Goal: Use online tool/utility: Utilize a website feature to perform a specific function

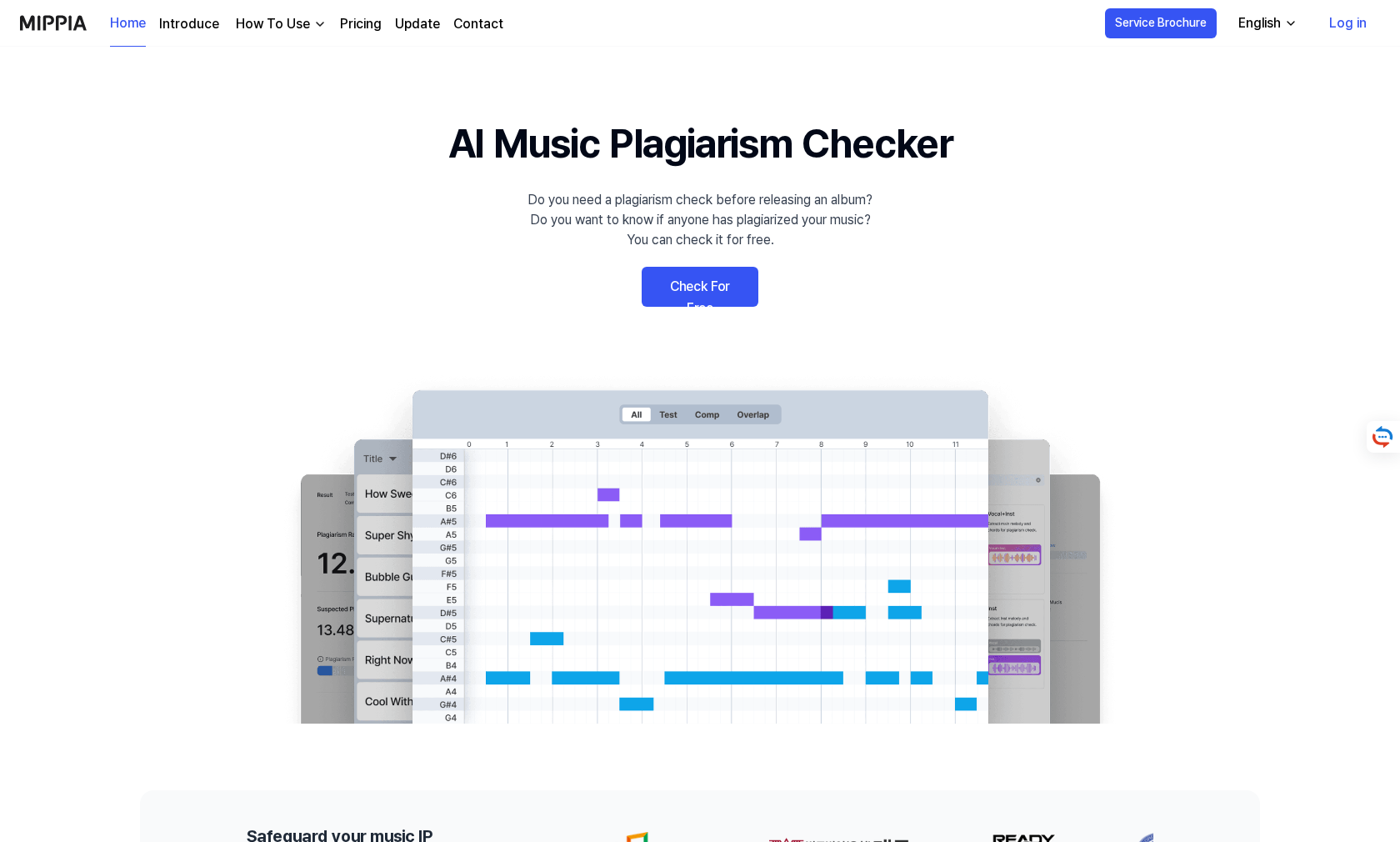
click at [736, 289] on link "Check For Free" at bounding box center [700, 286] width 117 height 40
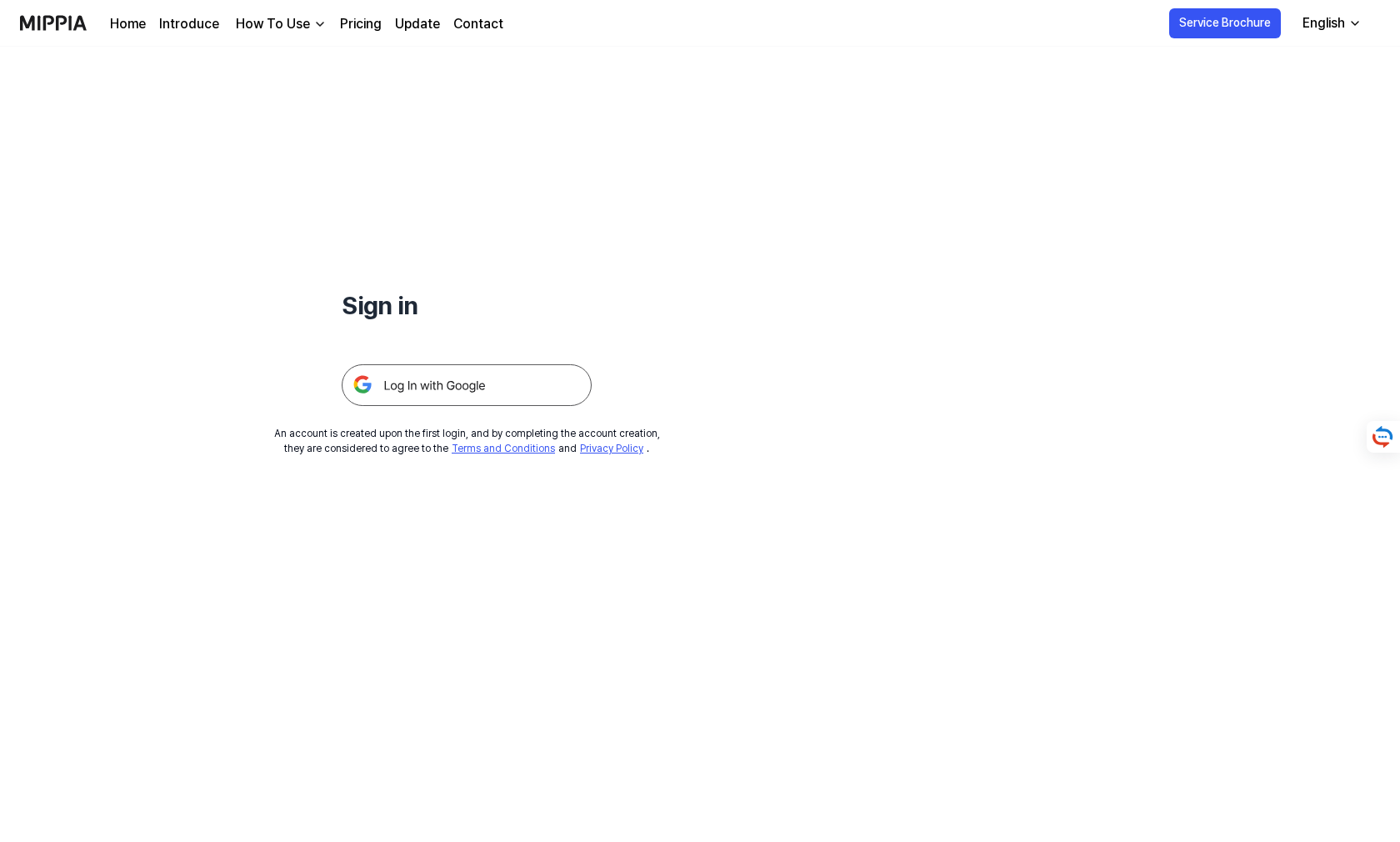
click at [513, 392] on img at bounding box center [467, 385] width 250 height 42
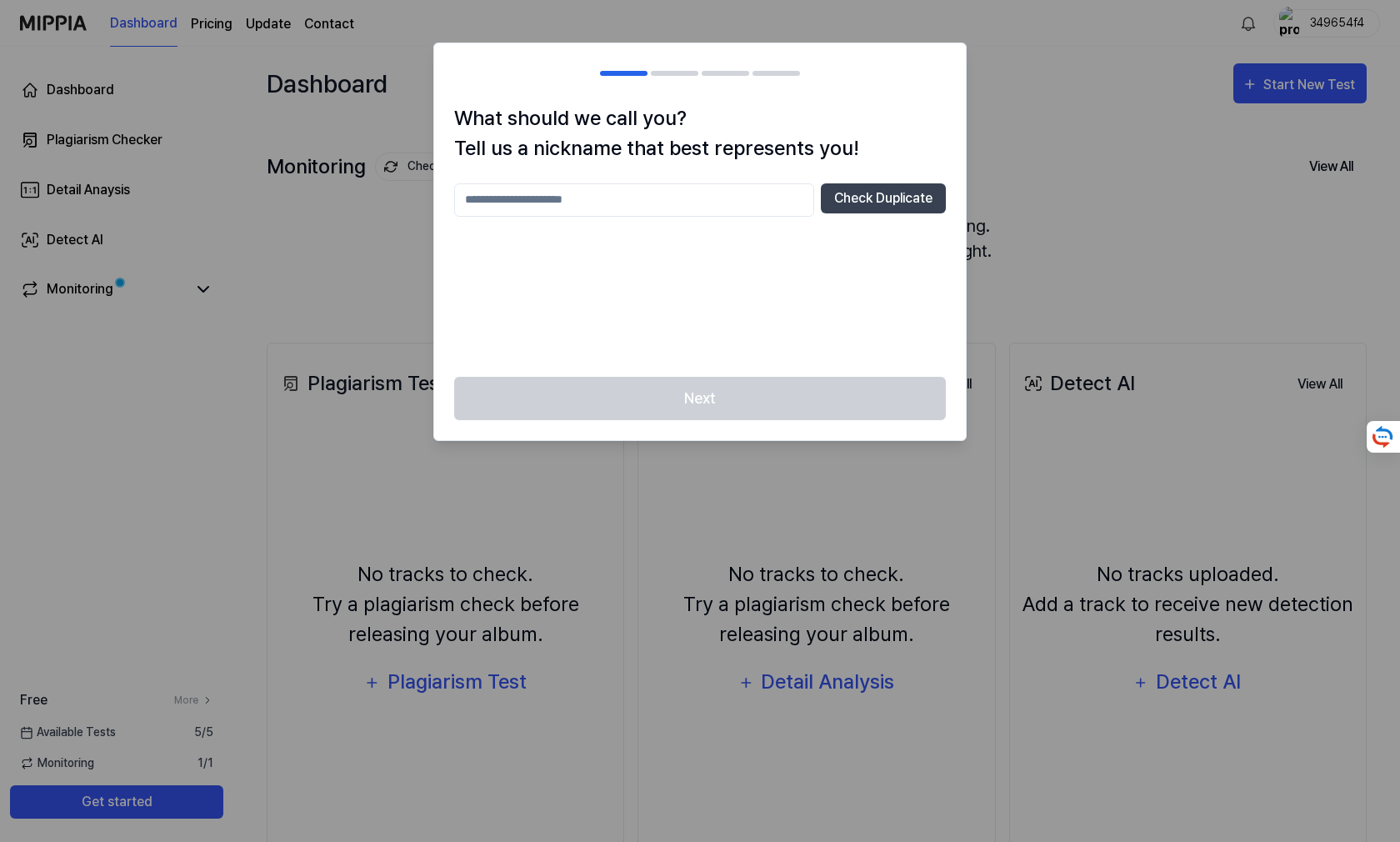
click at [691, 193] on input "text" at bounding box center [634, 200] width 360 height 34
click at [1136, 128] on div at bounding box center [700, 421] width 1400 height 842
click at [725, 193] on input "text" at bounding box center [634, 200] width 360 height 34
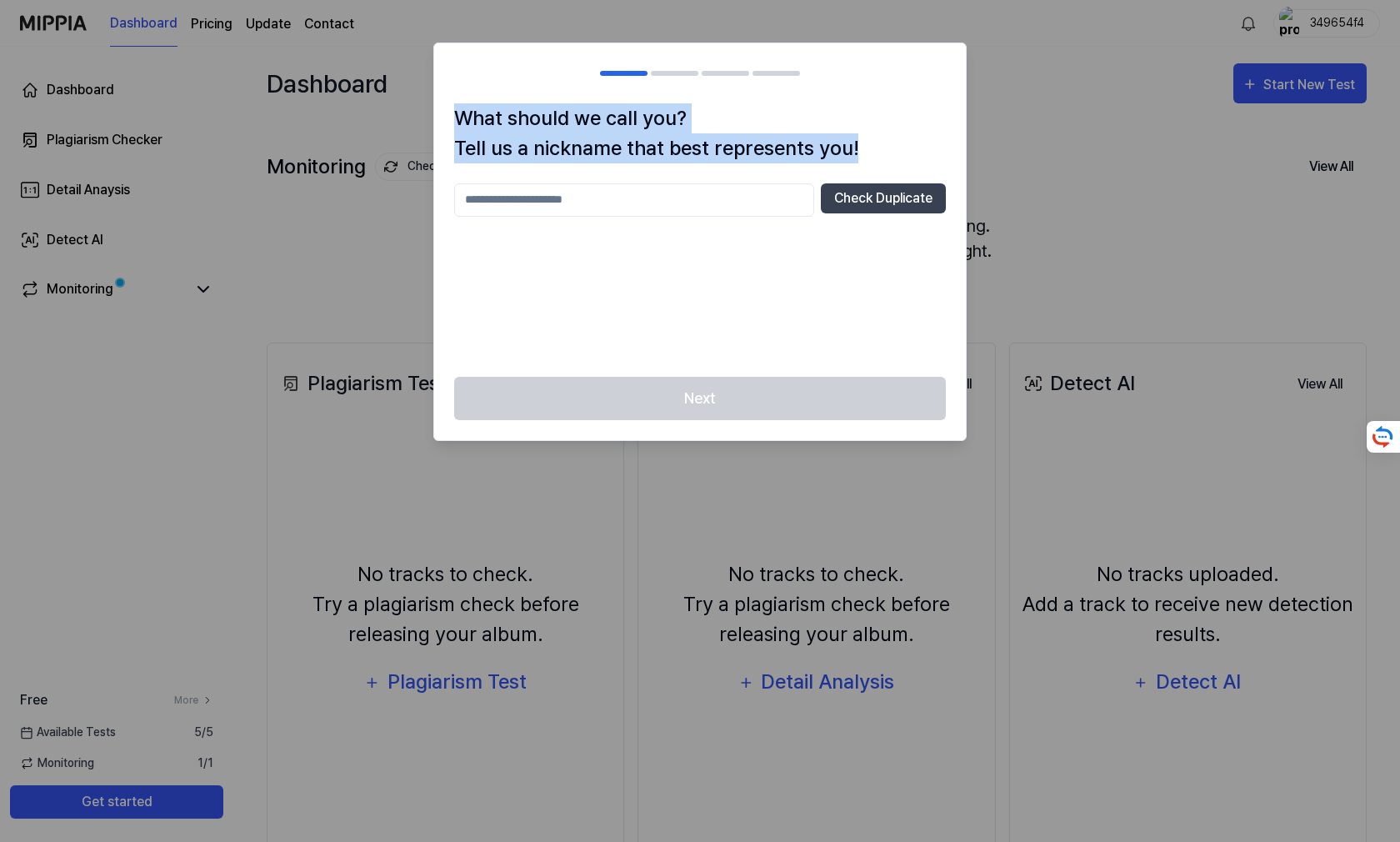
drag, startPoint x: 463, startPoint y: 112, endPoint x: 870, endPoint y: 141, distance: 408.0
click at [870, 141] on h1 "What should we call you? Tell us a nickname that best represents you!" at bounding box center [700, 133] width 492 height 60
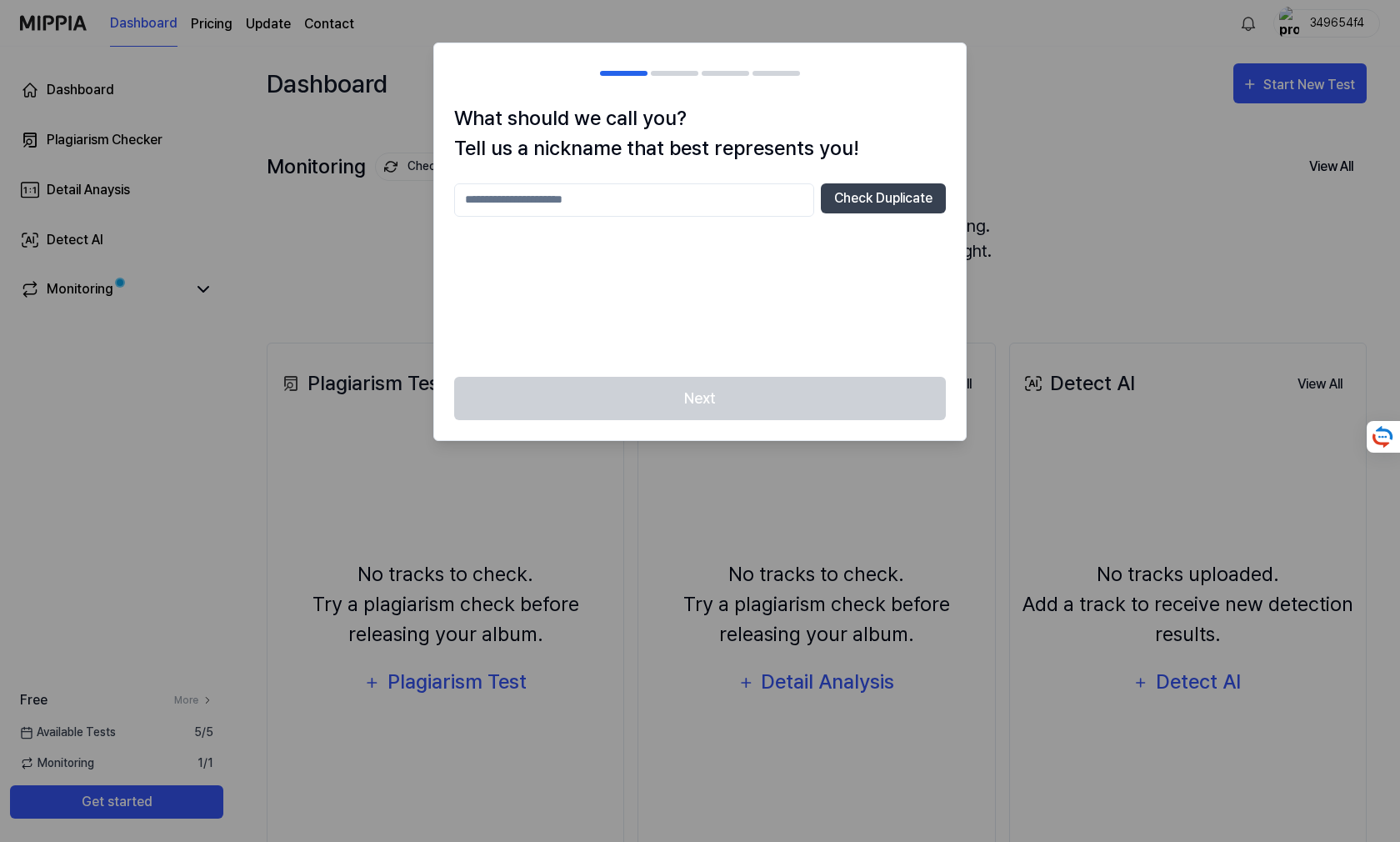
click at [883, 106] on h1 "What should we call you? Tell us a nickname that best represents you!" at bounding box center [700, 133] width 492 height 60
click at [595, 204] on input "text" at bounding box center [634, 200] width 360 height 34
type input "**********"
click at [869, 184] on button "Check Duplicate" at bounding box center [883, 198] width 125 height 30
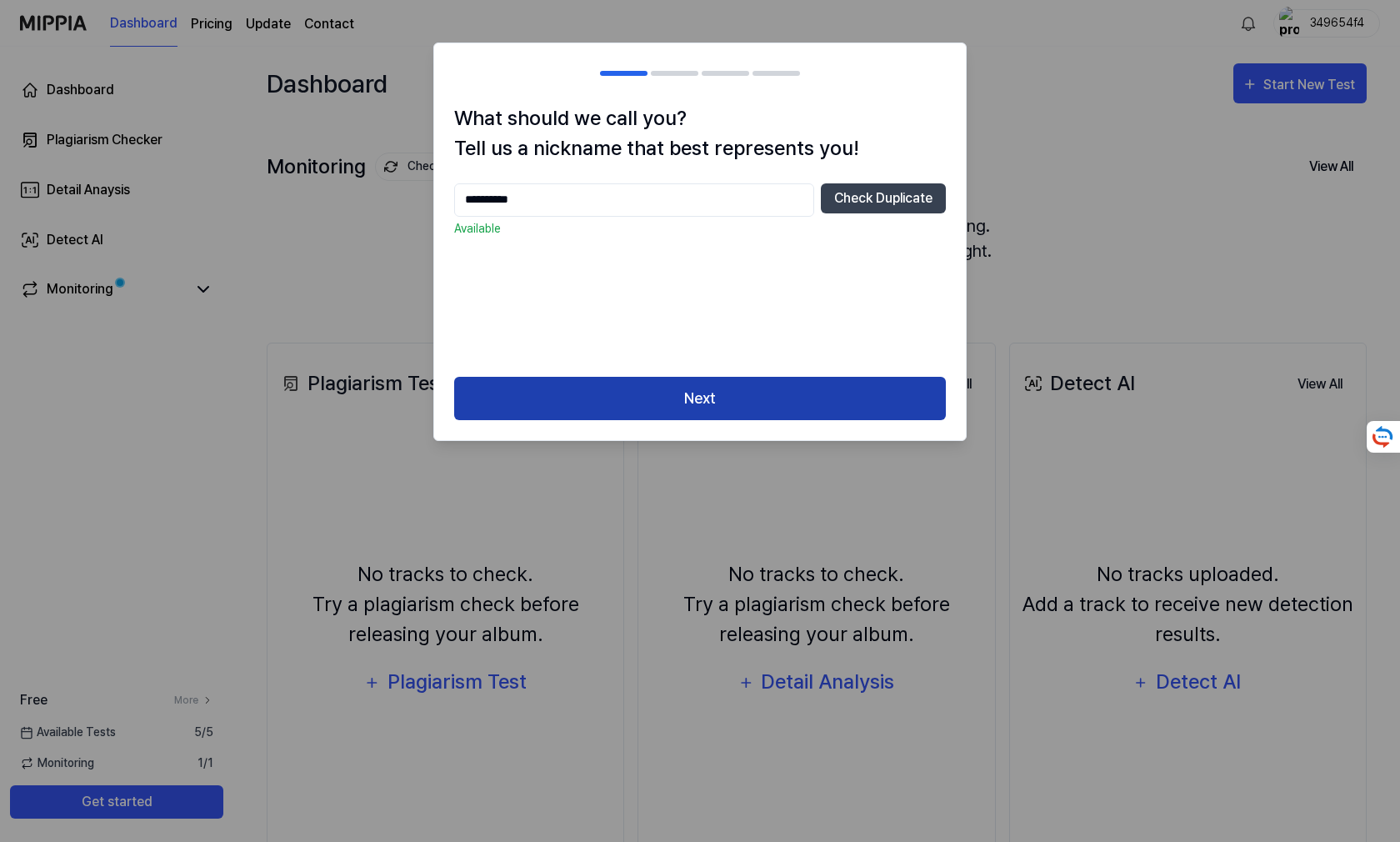
click at [760, 389] on button "Next" at bounding box center [700, 399] width 492 height 44
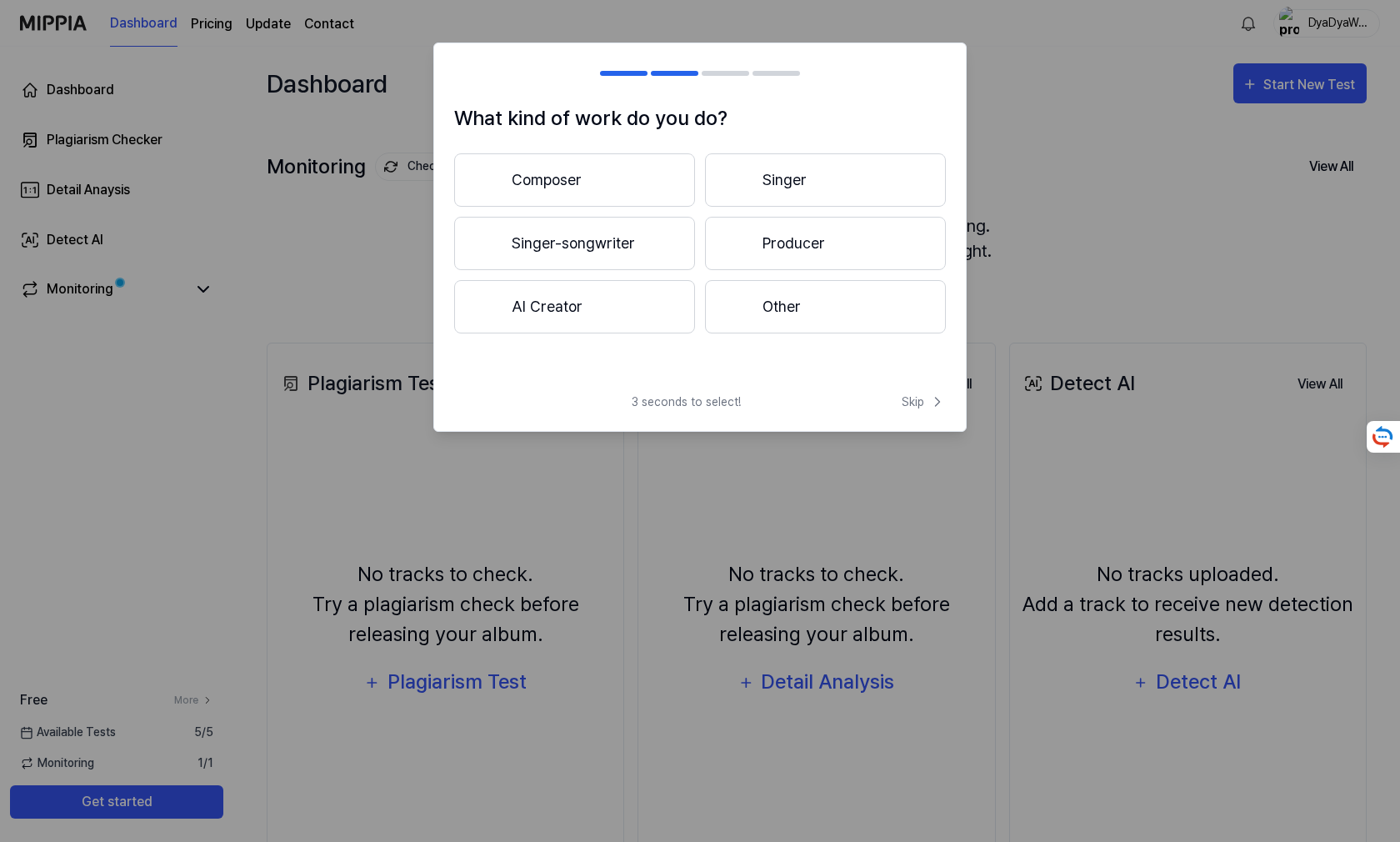
click at [771, 233] on button "Producer" at bounding box center [825, 243] width 241 height 53
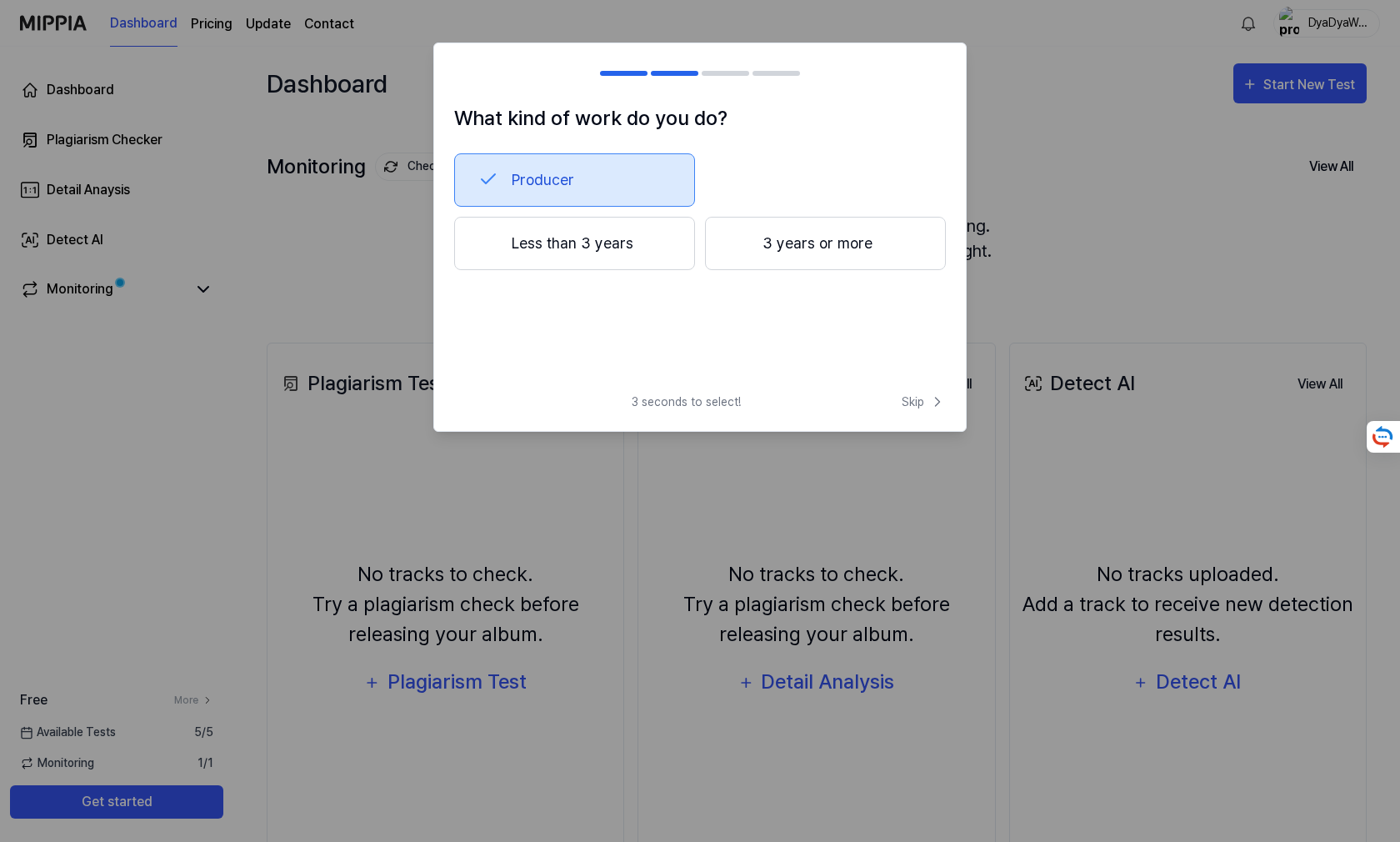
click at [785, 230] on button "3 years or more" at bounding box center [825, 243] width 241 height 53
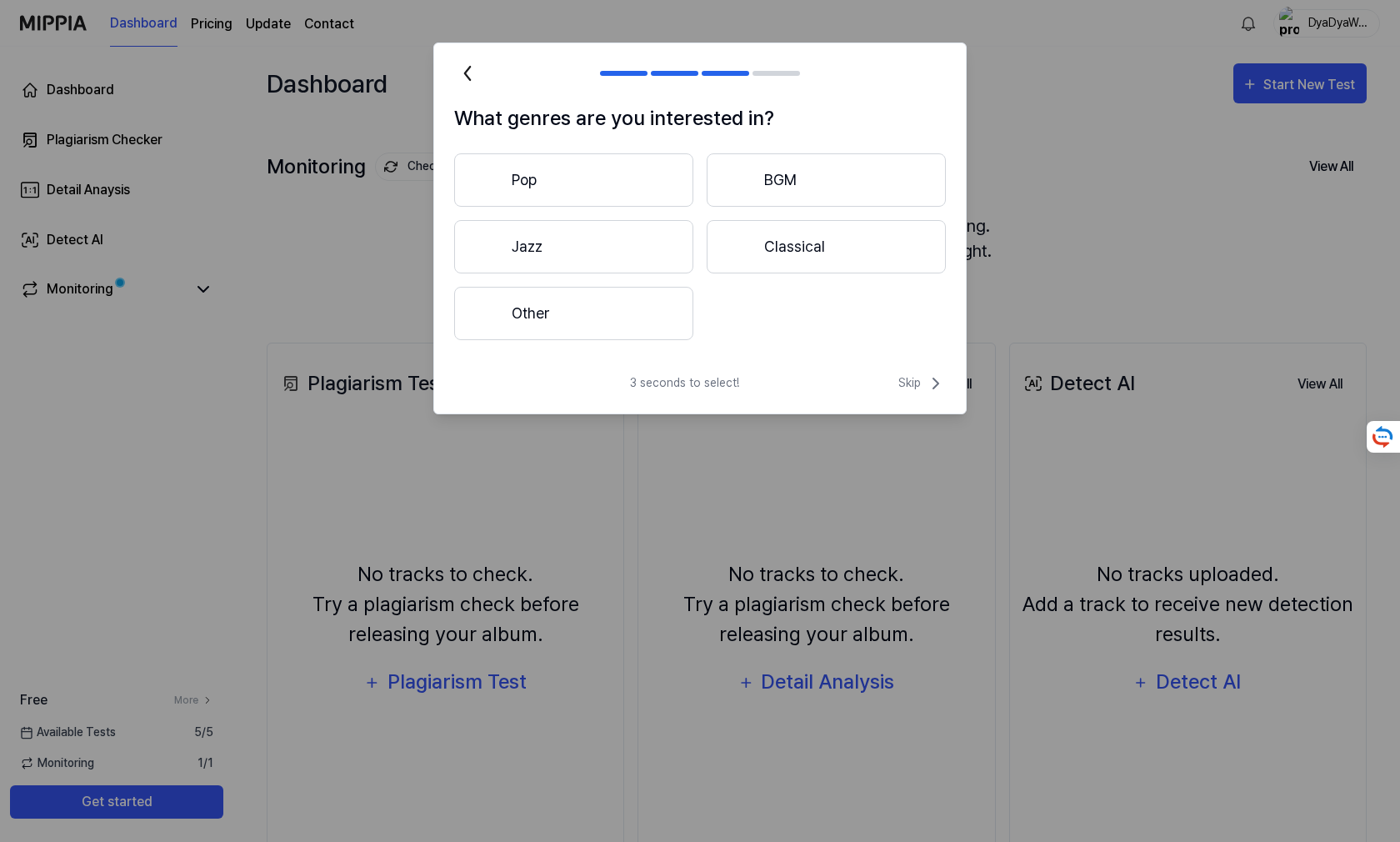
click at [616, 299] on button "Other" at bounding box center [574, 313] width 240 height 53
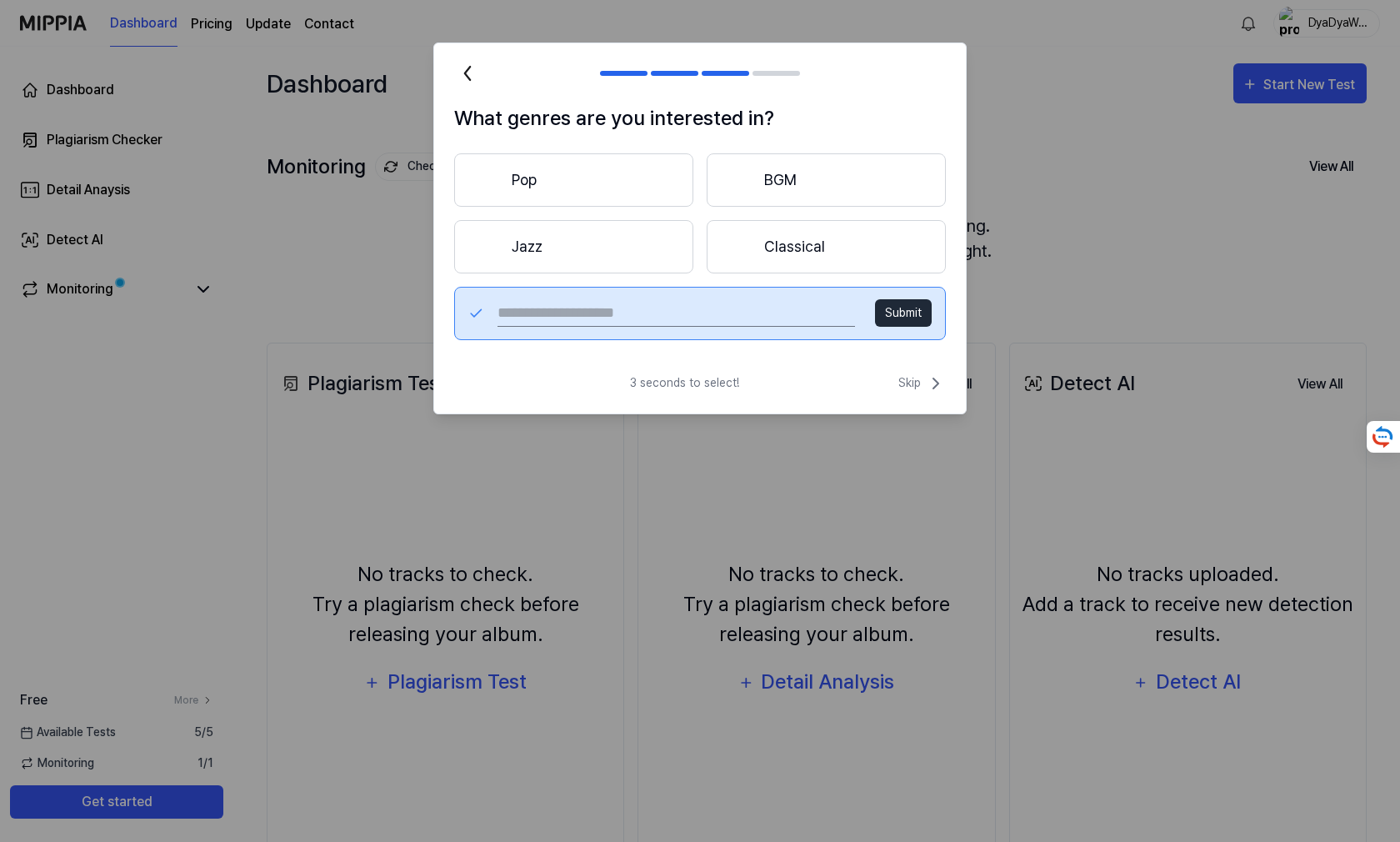
click at [634, 167] on button "Pop" at bounding box center [574, 180] width 240 height 53
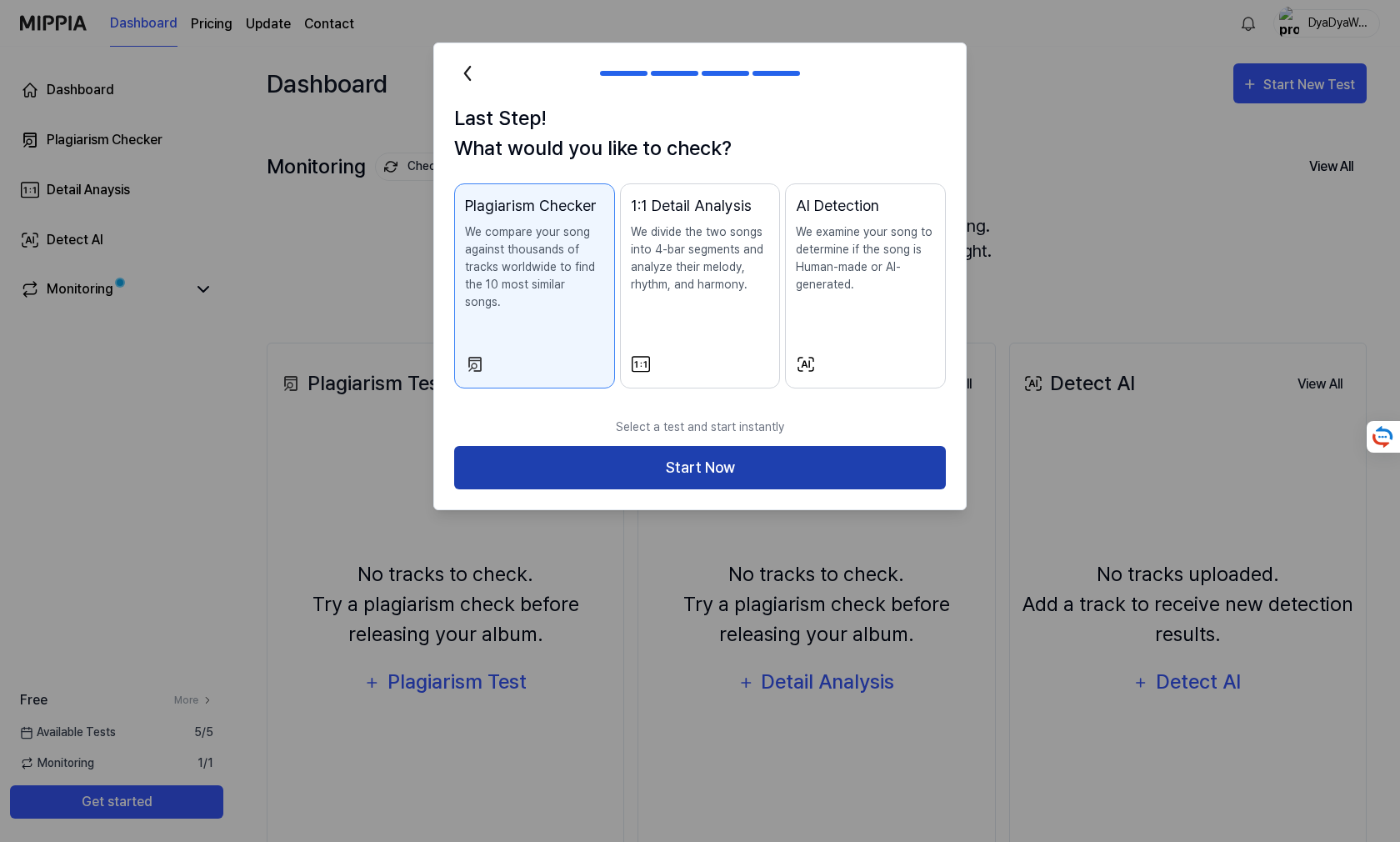
click at [670, 450] on button "Start Now" at bounding box center [700, 468] width 492 height 44
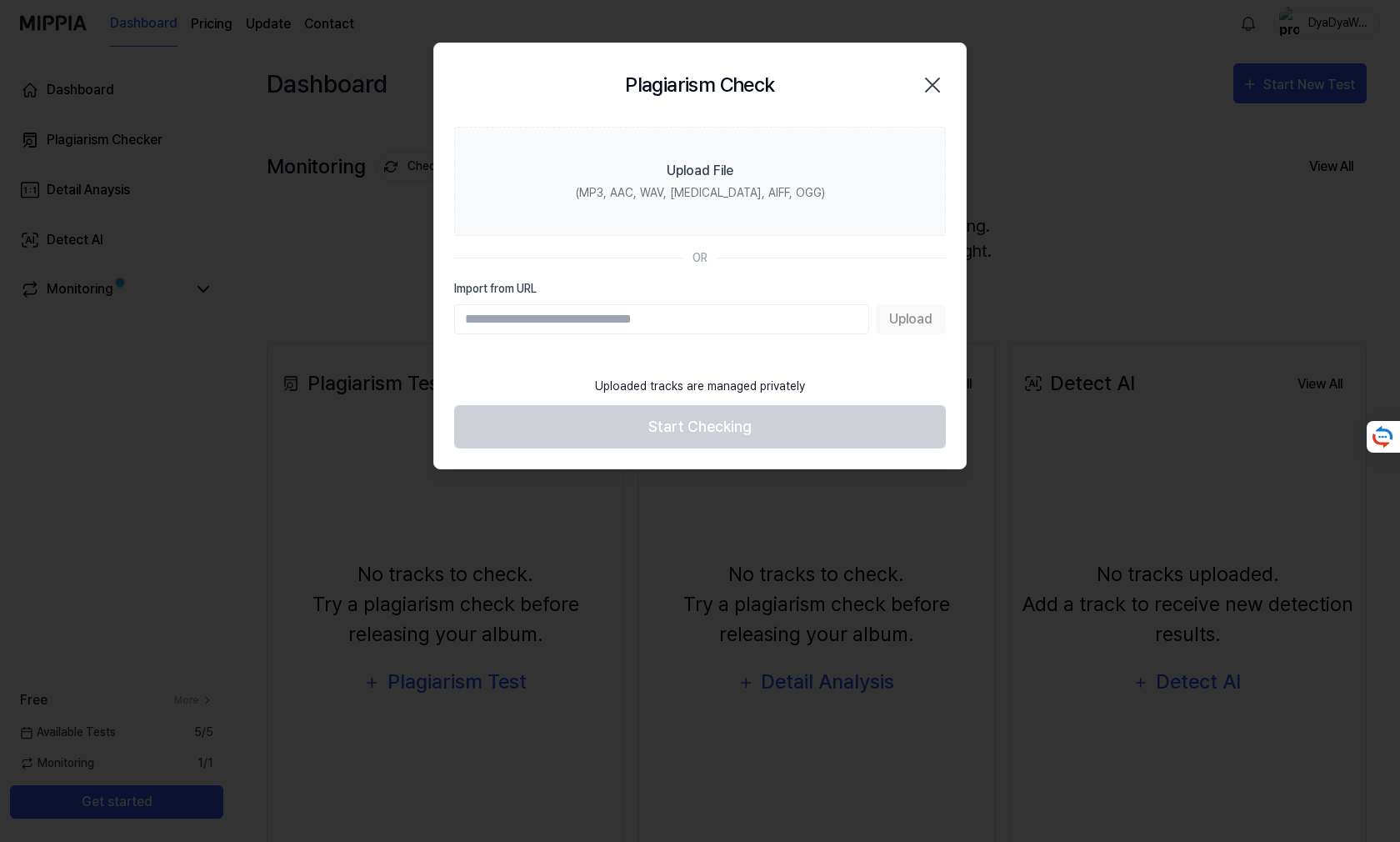
paste input "**********"
type input "**********"
click at [903, 307] on button "Upload" at bounding box center [911, 319] width 70 height 30
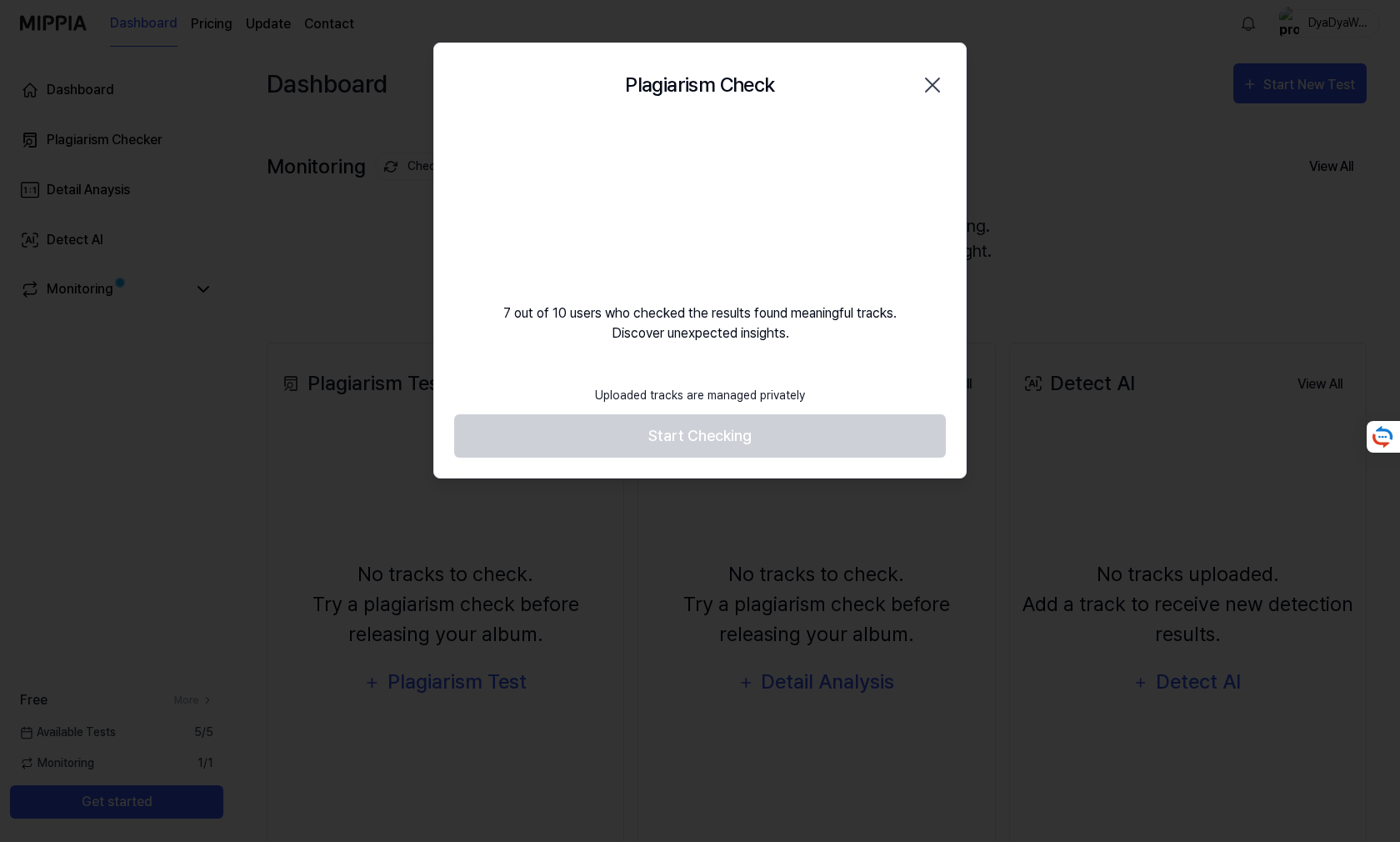
click at [903, 307] on div "7 out of 10 users who checked the results found meaningful tracks. Discover une…" at bounding box center [700, 235] width 531 height 217
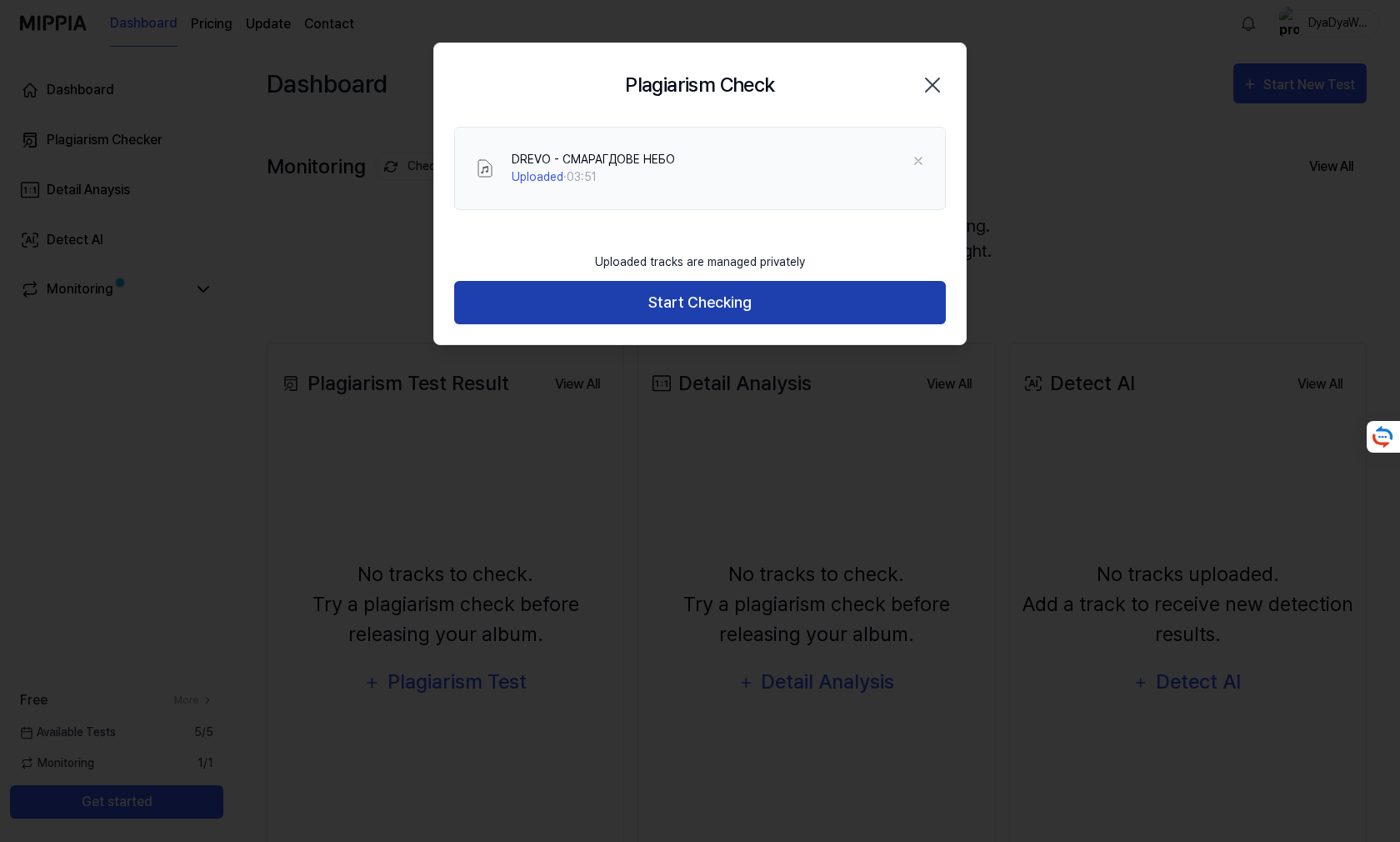
click at [685, 285] on button "Start Checking" at bounding box center [700, 304] width 492 height 44
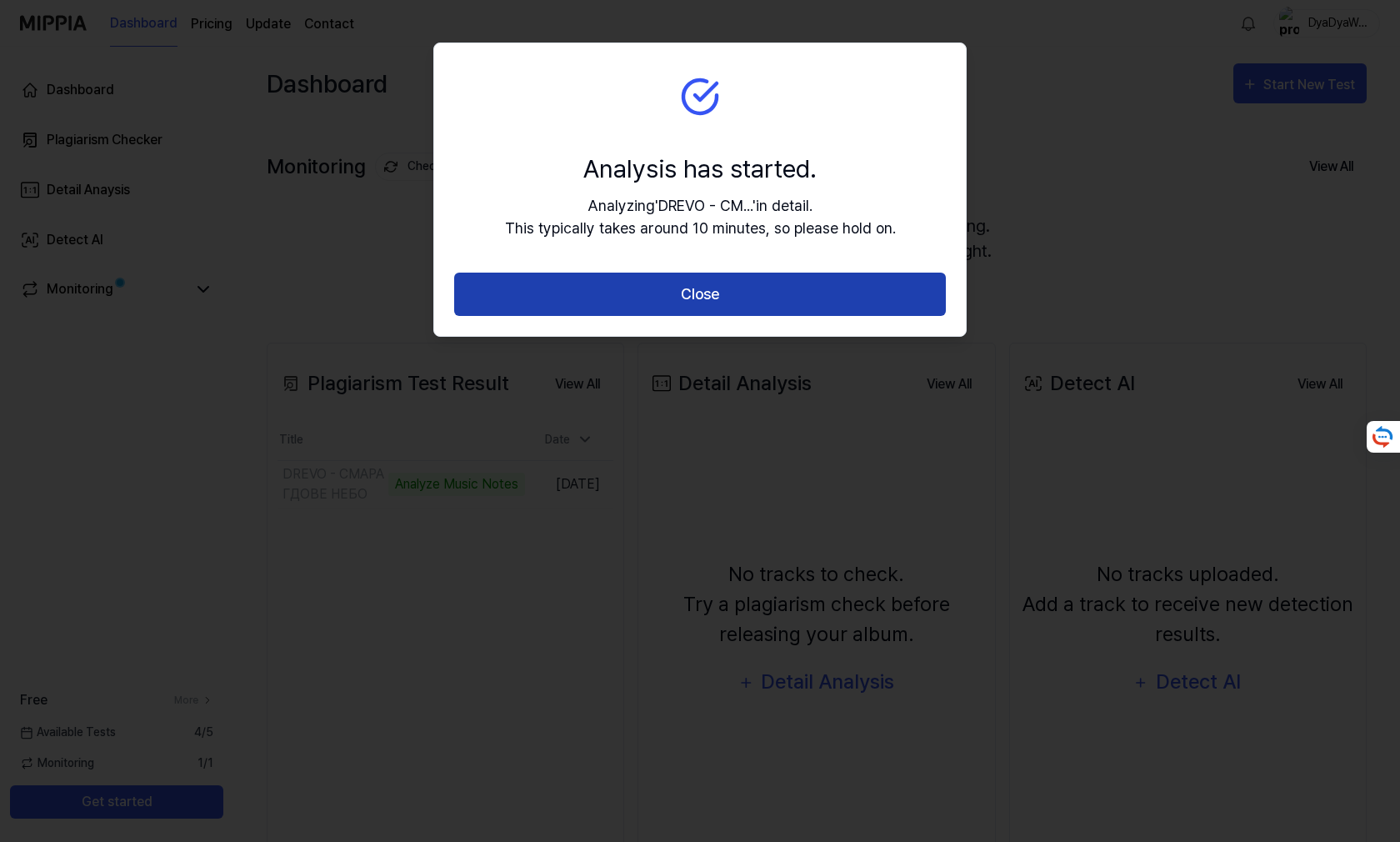
click at [725, 276] on button "Close" at bounding box center [700, 295] width 492 height 44
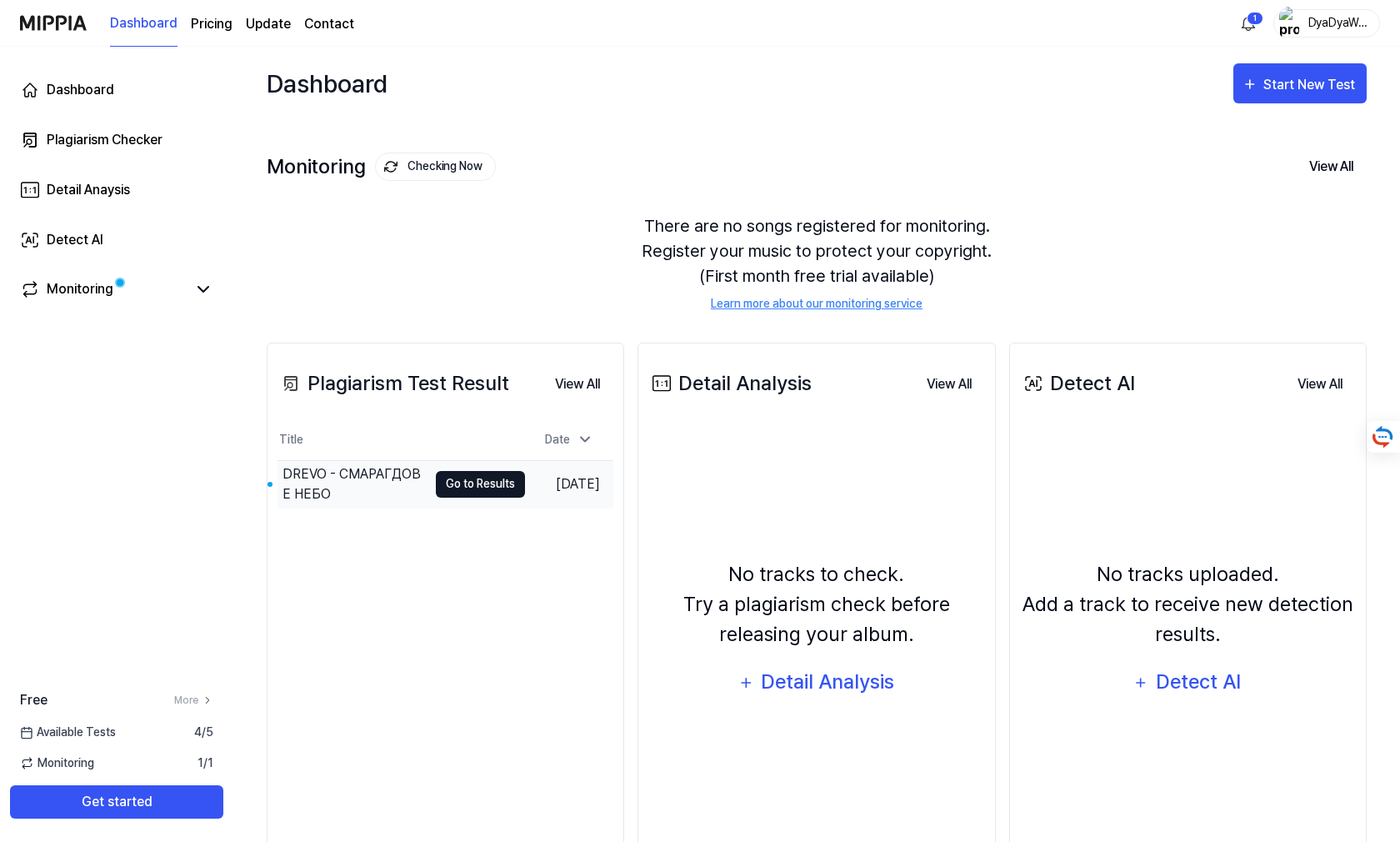
click at [460, 487] on button "Go to Results" at bounding box center [480, 484] width 89 height 27
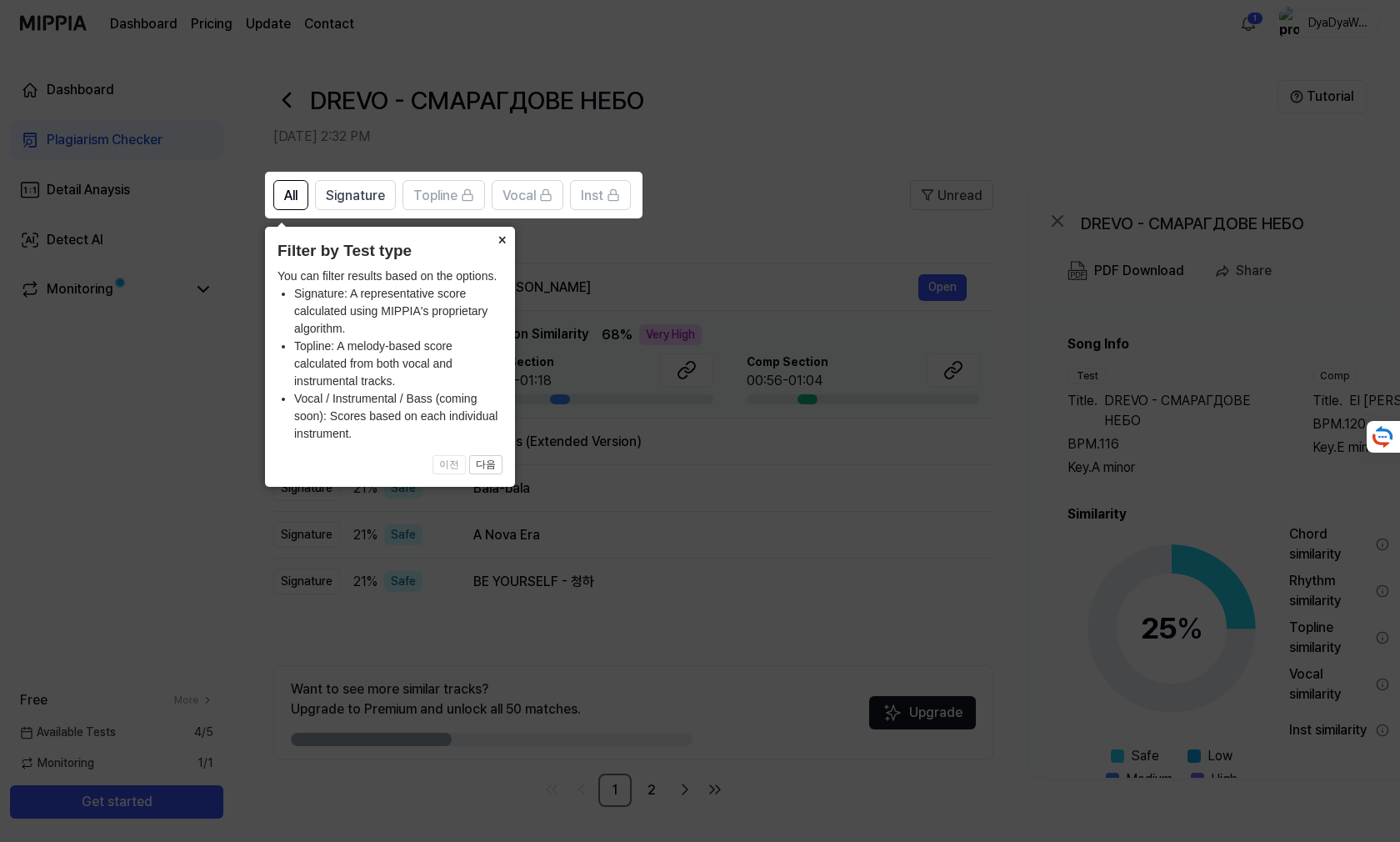
click at [499, 227] on button "×" at bounding box center [501, 239] width 27 height 23
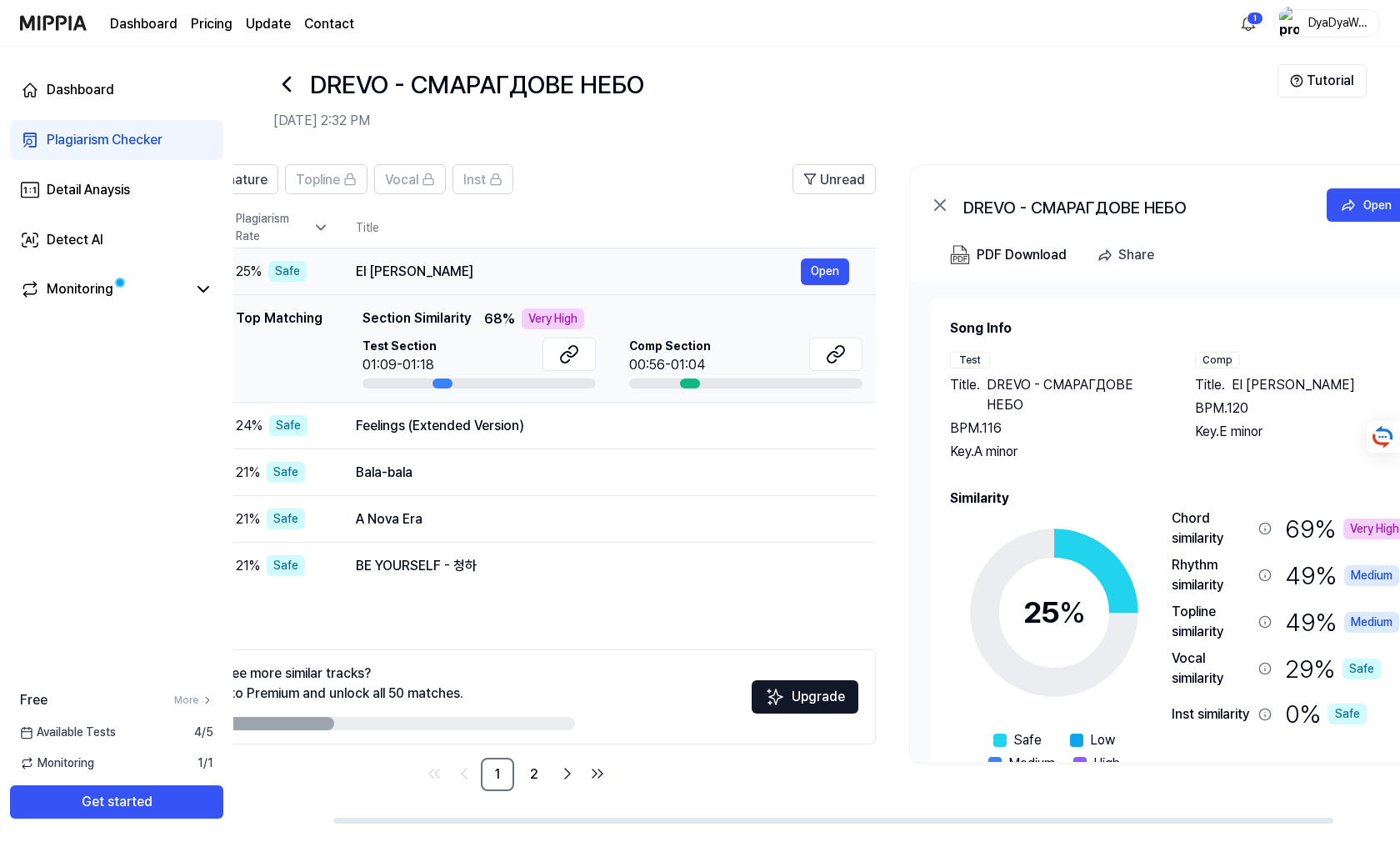
scroll to position [0, 122]
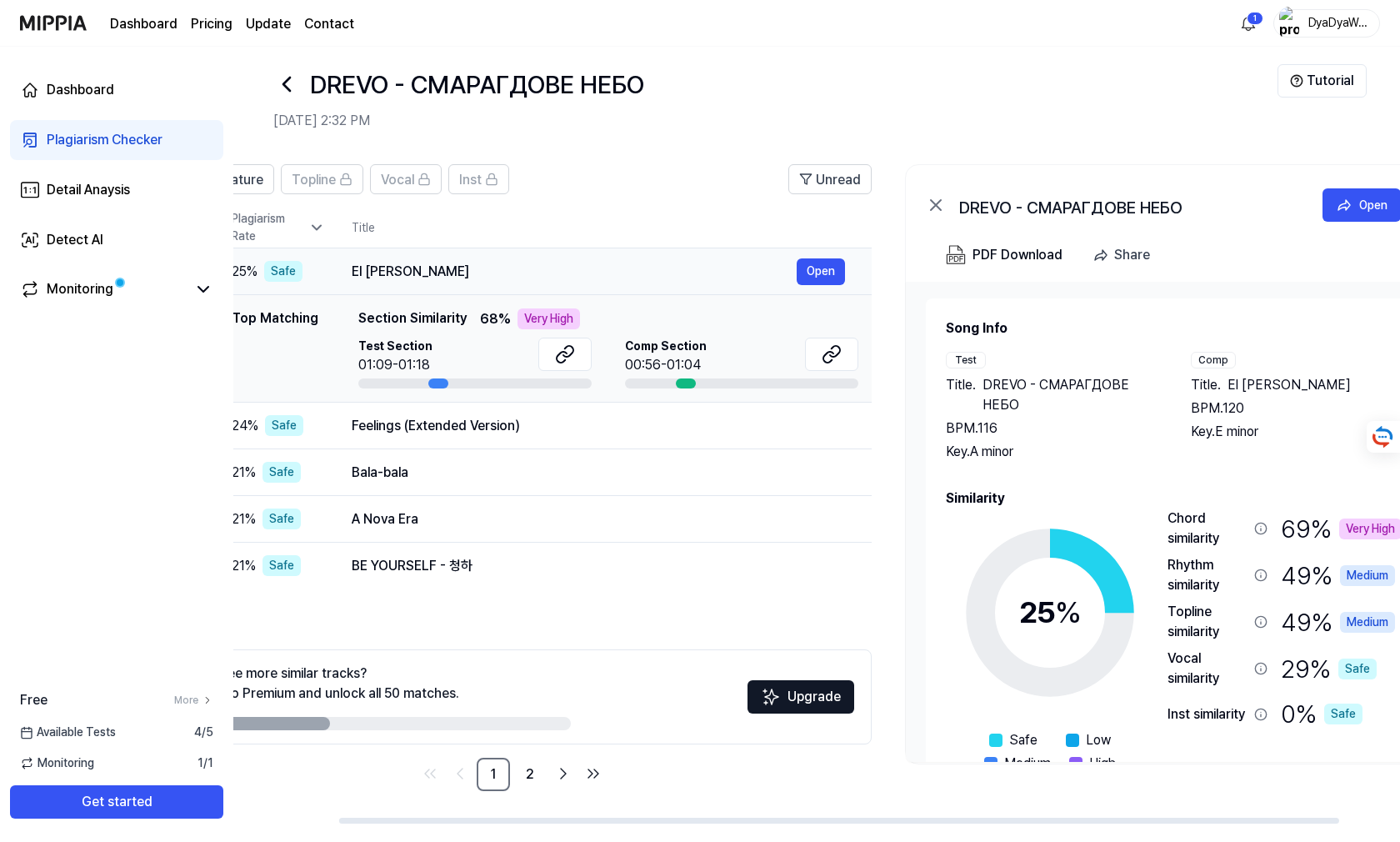
drag, startPoint x: 520, startPoint y: 273, endPoint x: 398, endPoint y: 273, distance: 122.0
click at [398, 273] on div "El [PERSON_NAME]" at bounding box center [574, 272] width 445 height 20
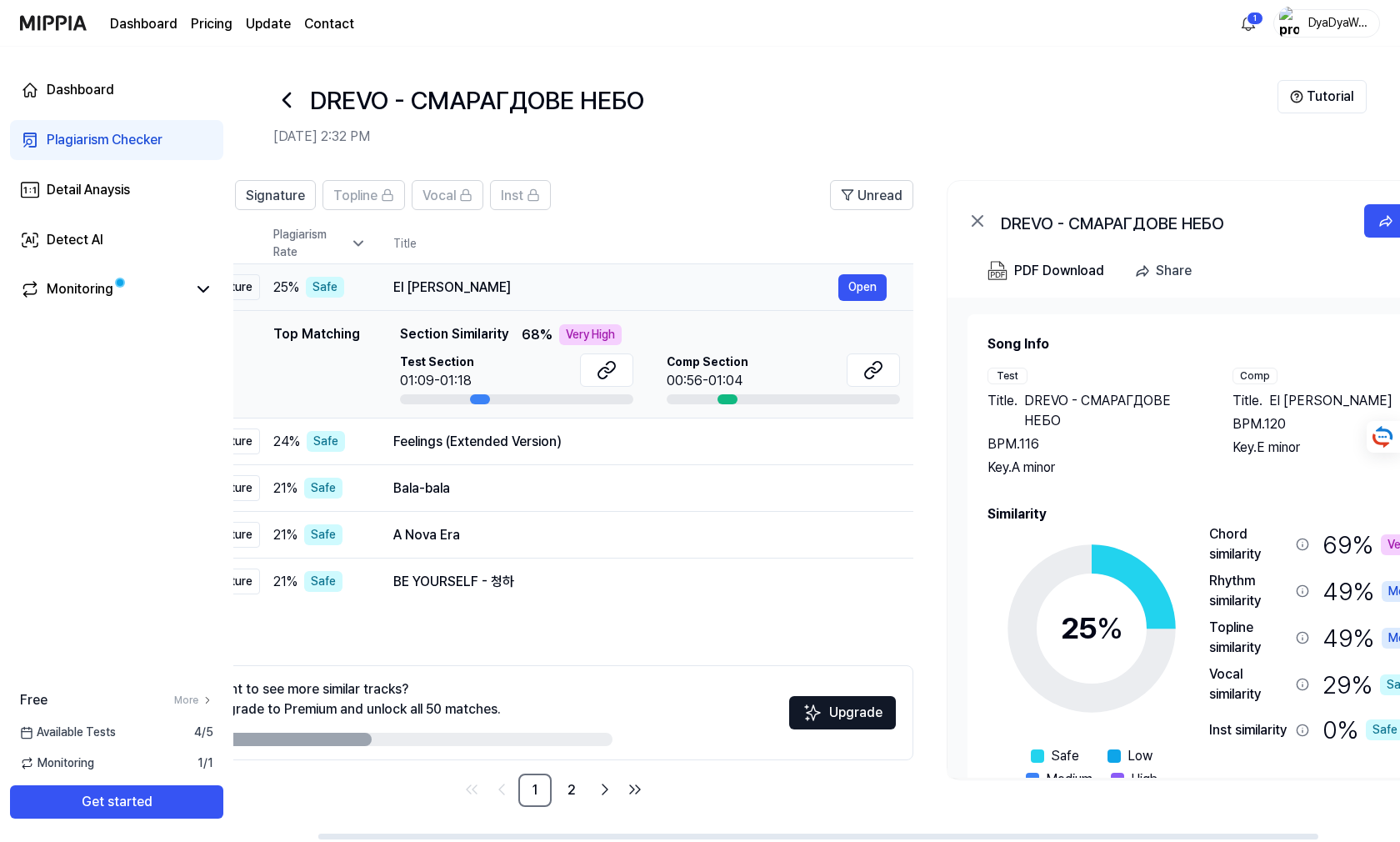
scroll to position [0, 71]
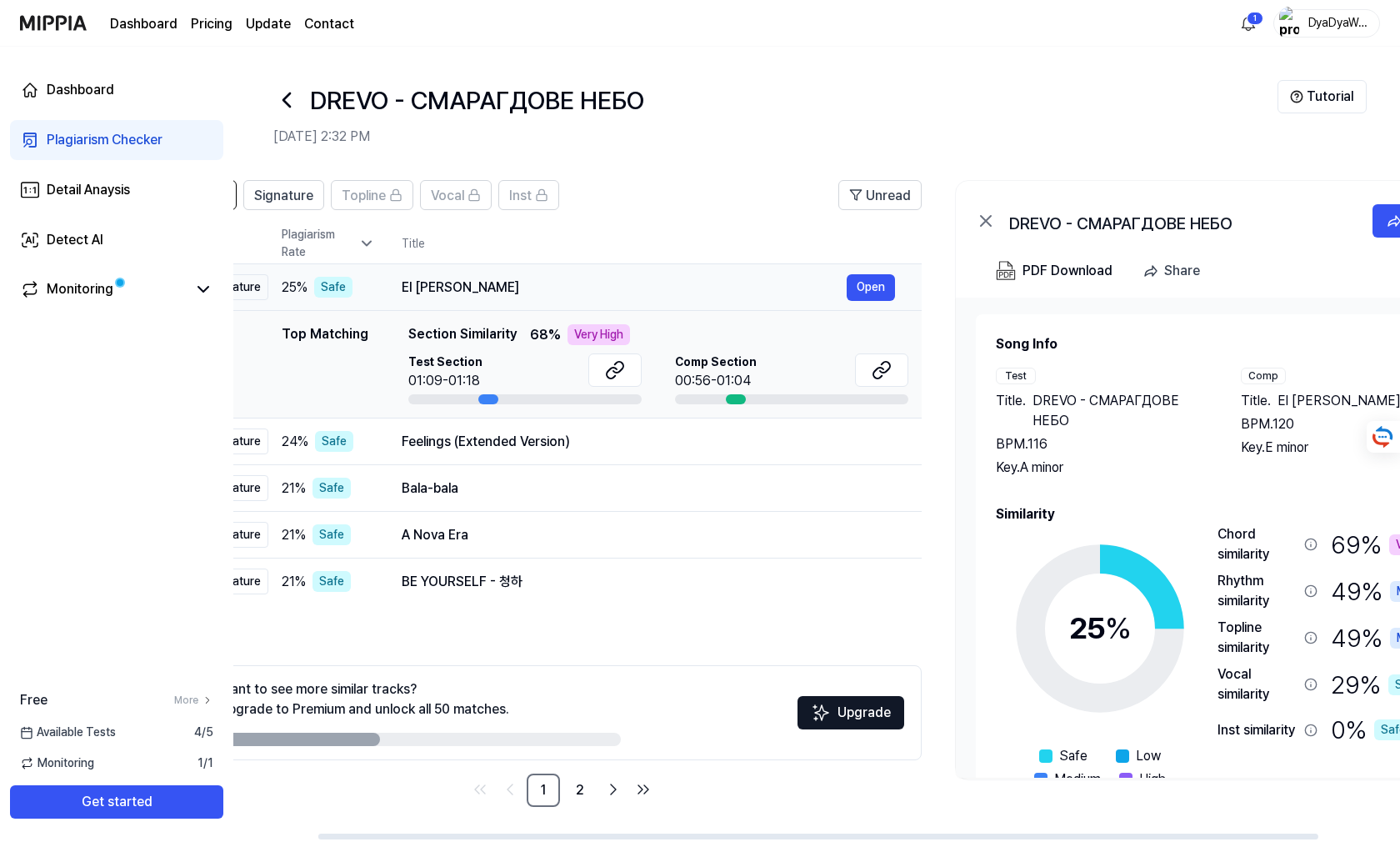
drag, startPoint x: 403, startPoint y: 279, endPoint x: 452, endPoint y: 284, distance: 49.3
click at [452, 284] on div "El [PERSON_NAME]" at bounding box center [624, 287] width 445 height 20
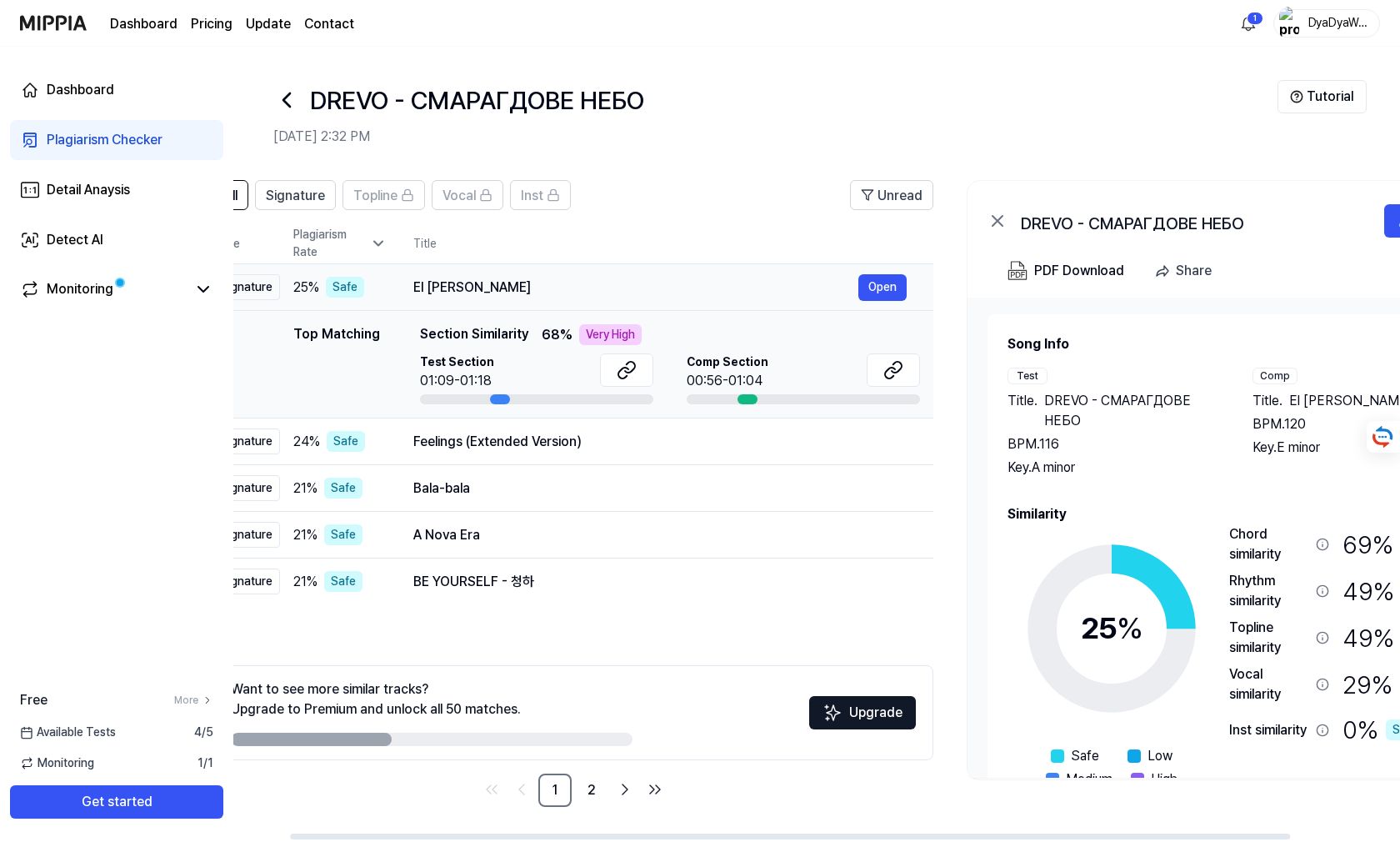
scroll to position [0, 48]
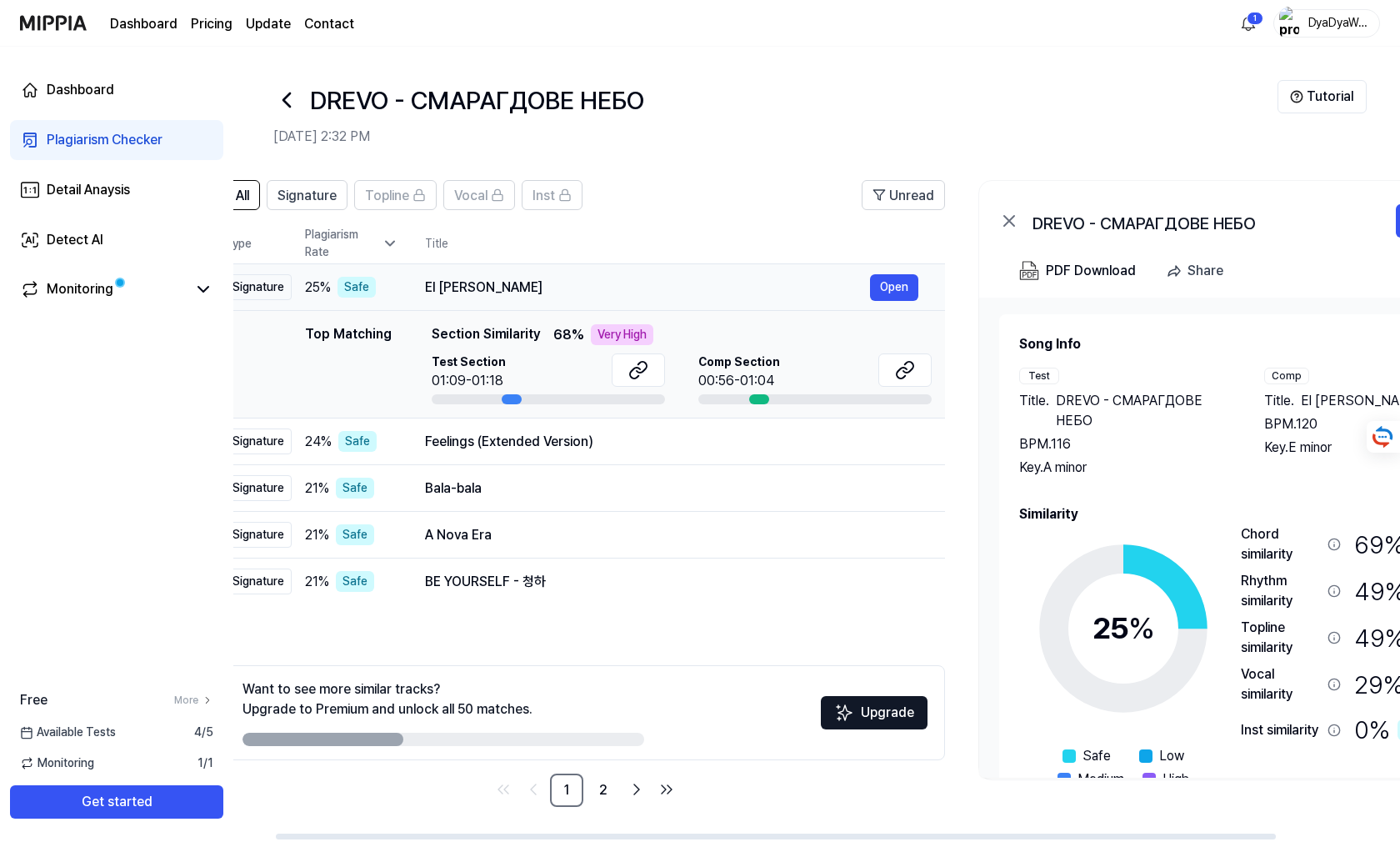
drag, startPoint x: 405, startPoint y: 288, endPoint x: 428, endPoint y: 288, distance: 23.0
click at [428, 288] on div "El [PERSON_NAME]" at bounding box center [647, 287] width 445 height 20
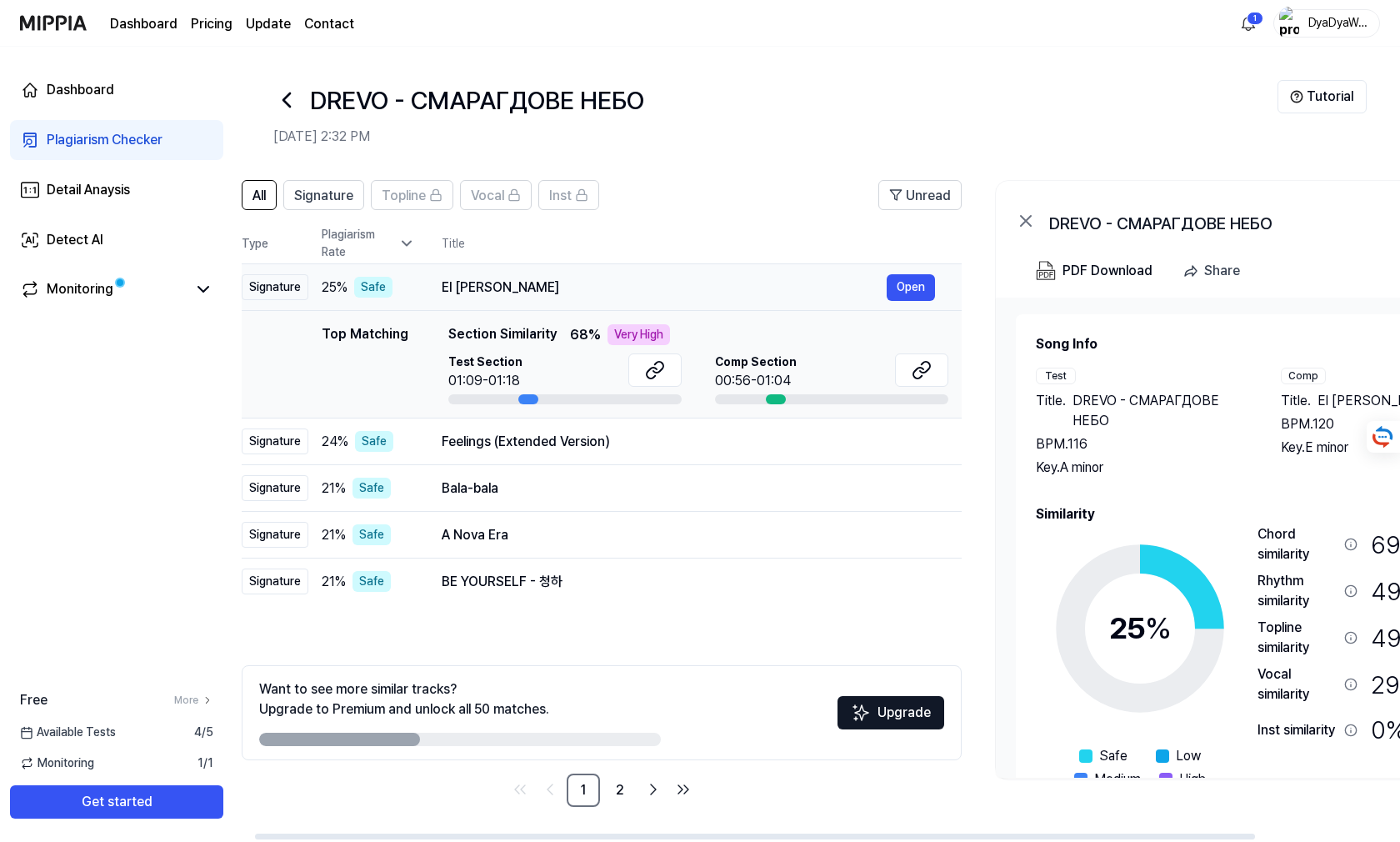
scroll to position [0, 18]
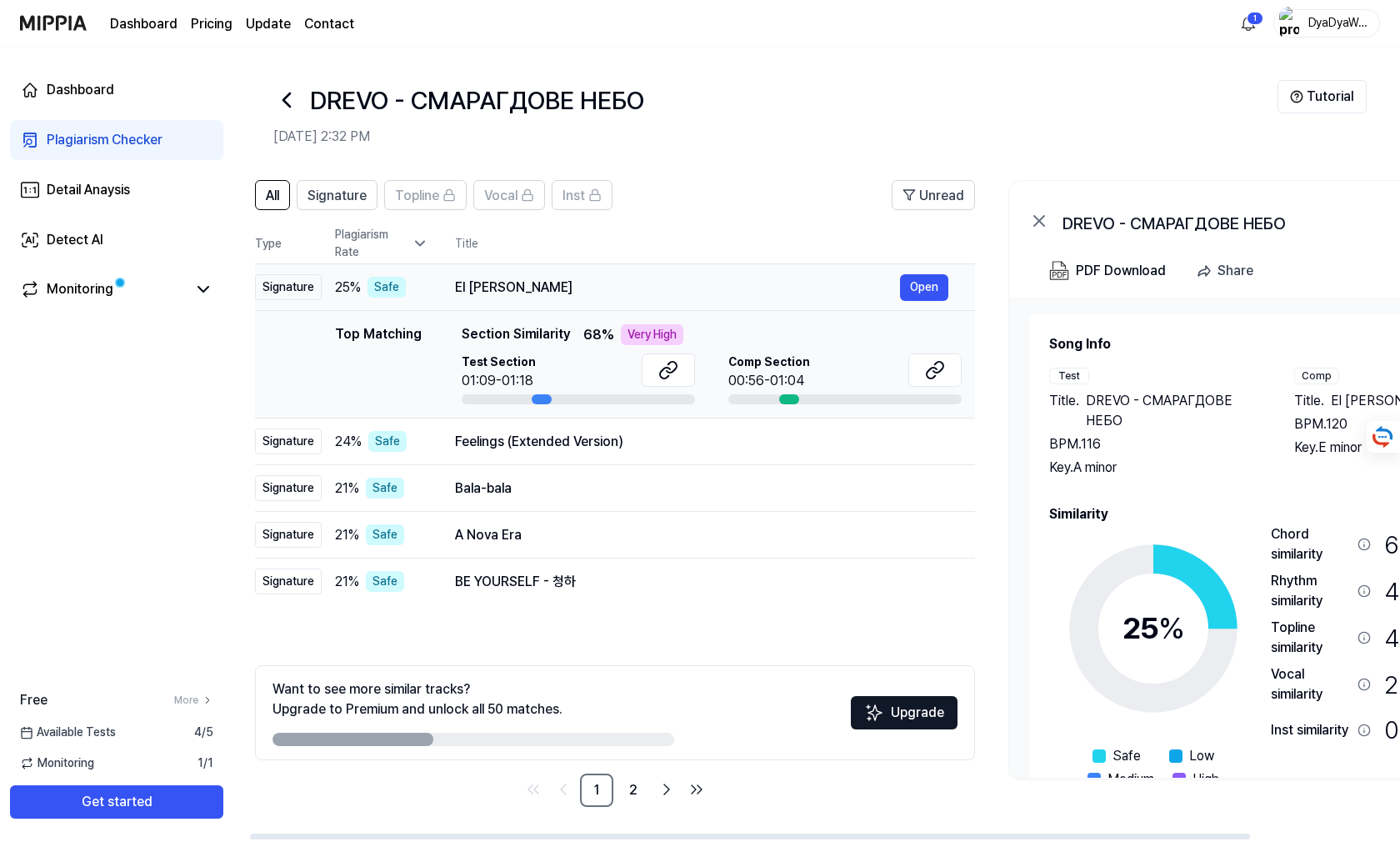
drag, startPoint x: 426, startPoint y: 286, endPoint x: 456, endPoint y: 286, distance: 30.0
click at [456, 286] on div "El [PERSON_NAME]" at bounding box center [677, 287] width 445 height 20
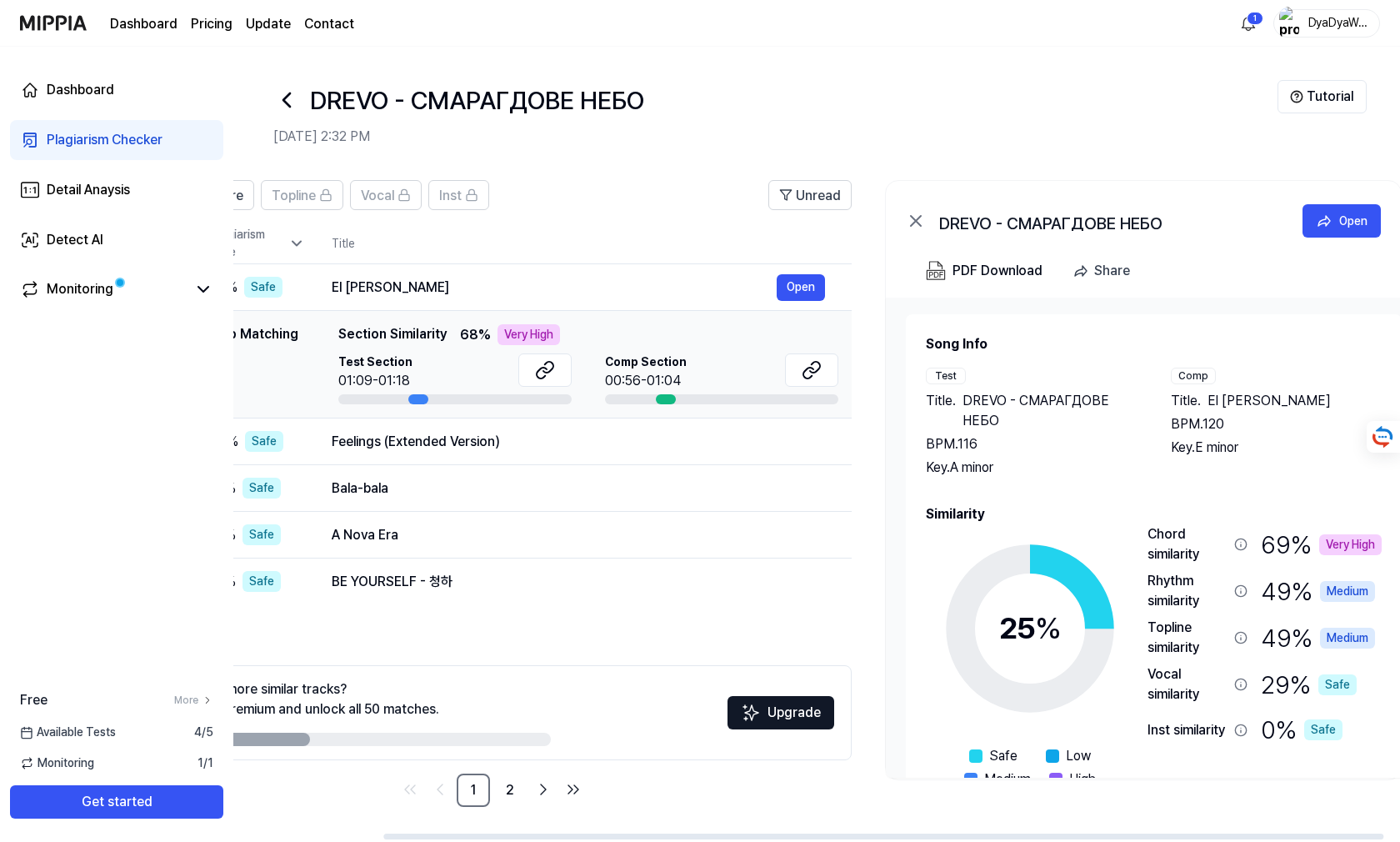
scroll to position [0, 184]
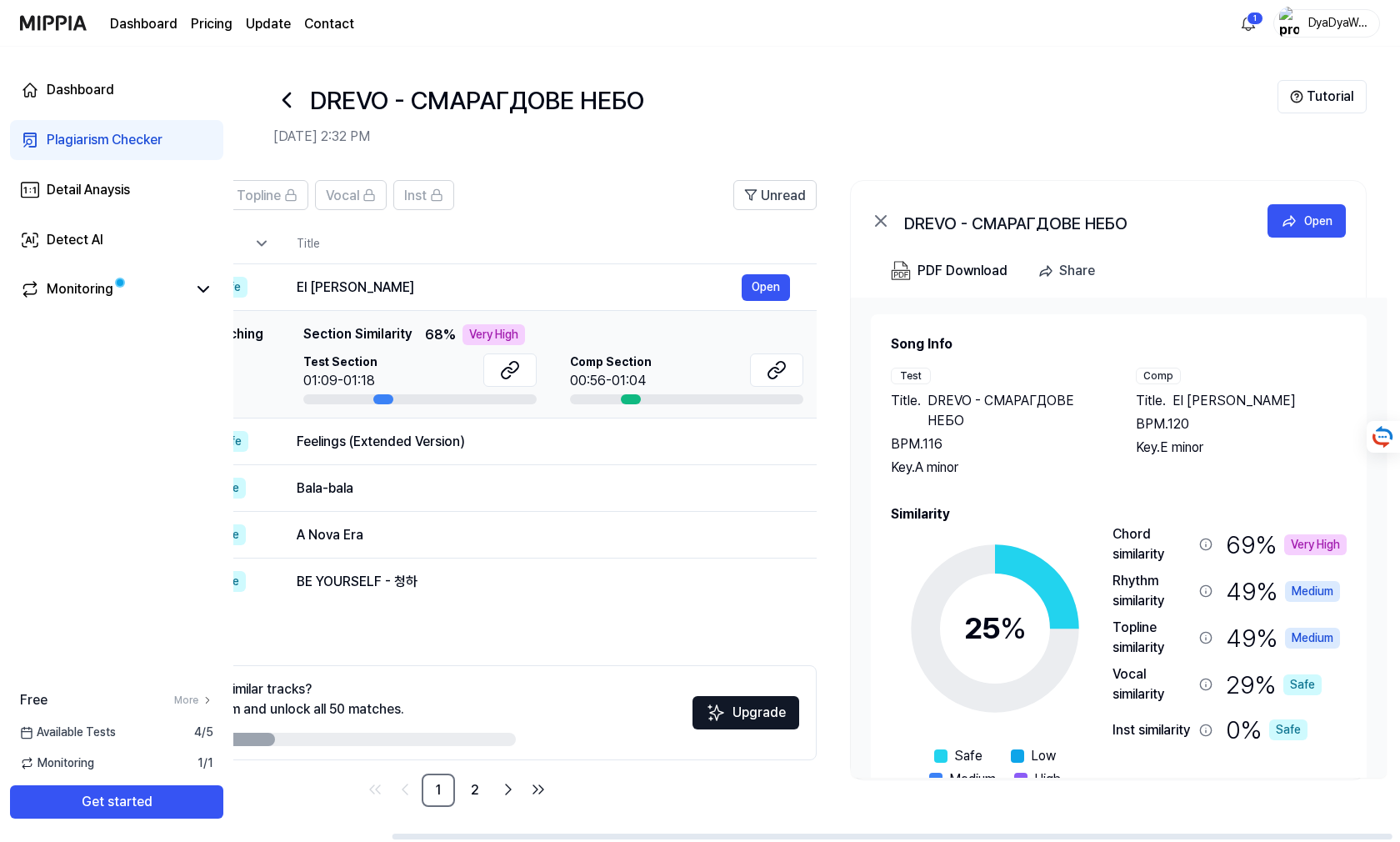
drag, startPoint x: 1199, startPoint y: 407, endPoint x: 927, endPoint y: 411, distance: 272.0
click at [803, 417] on div "All Signature Topline Vocal Inst Unread All Signature Topline Vocal Inst Type P…" at bounding box center [729, 502] width 1343 height 677
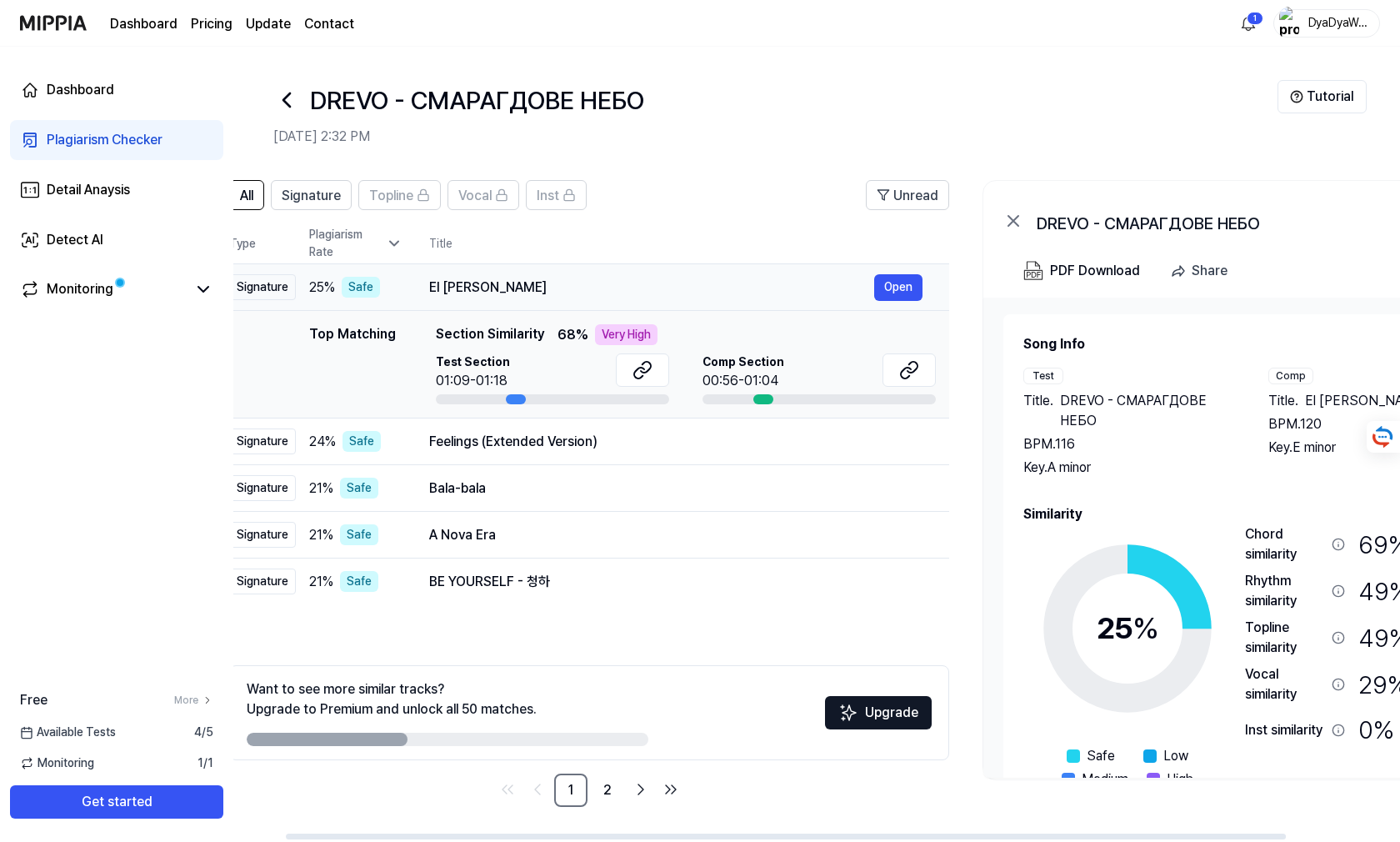
scroll to position [0, 0]
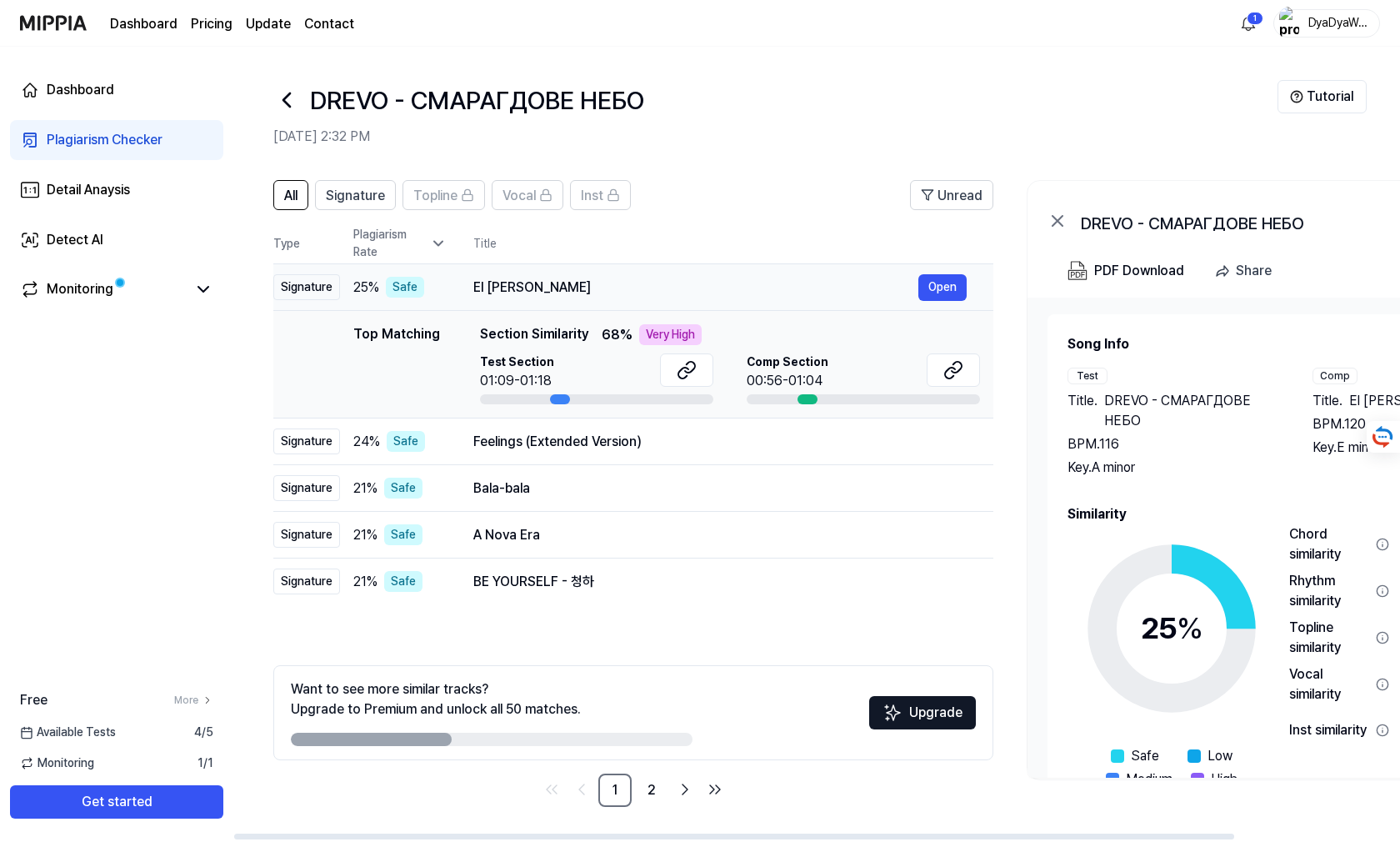
drag, startPoint x: 418, startPoint y: 286, endPoint x: 625, endPoint y: 286, distance: 207.0
click at [625, 286] on div "El [PERSON_NAME]" at bounding box center [696, 287] width 445 height 20
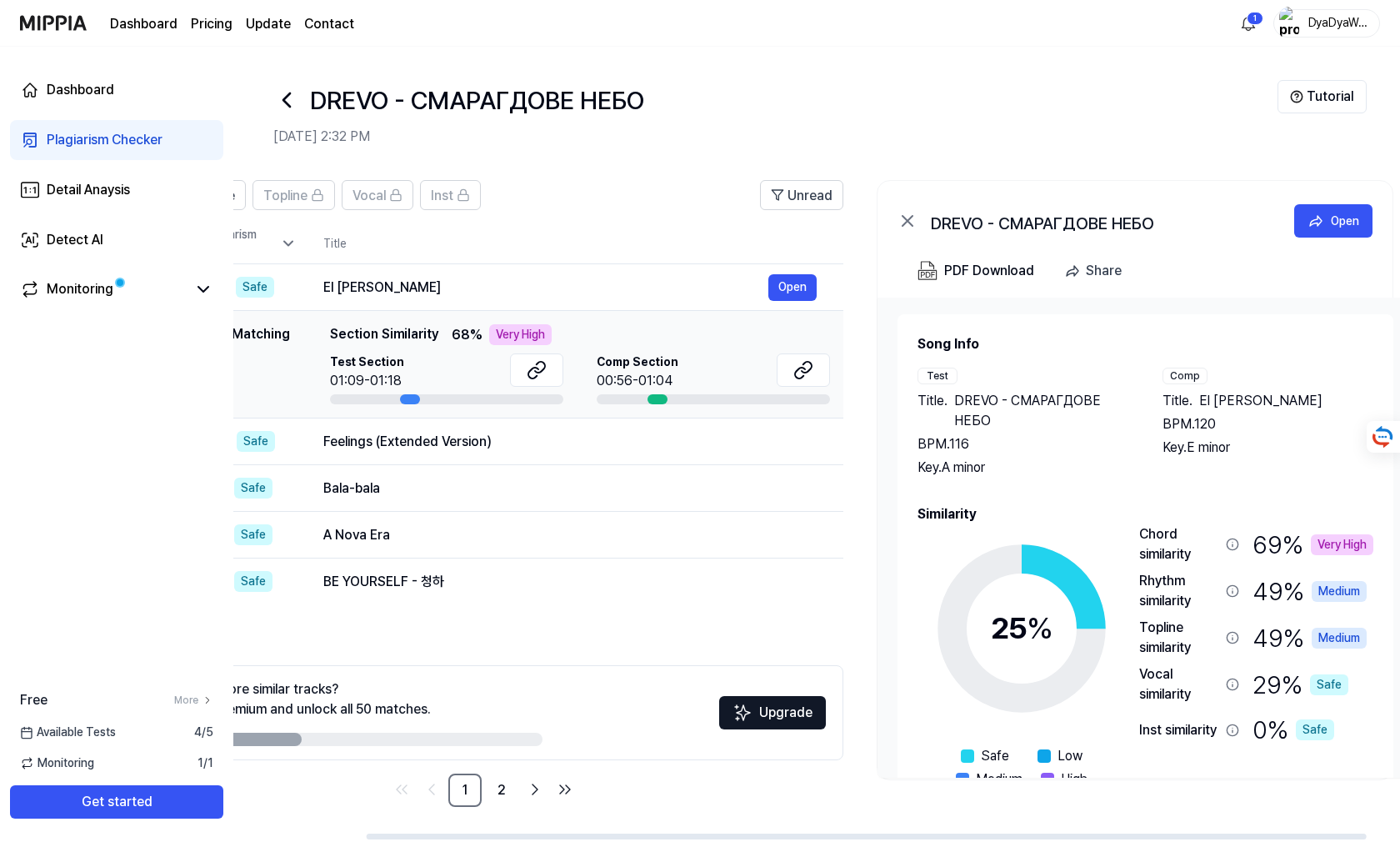
scroll to position [0, 154]
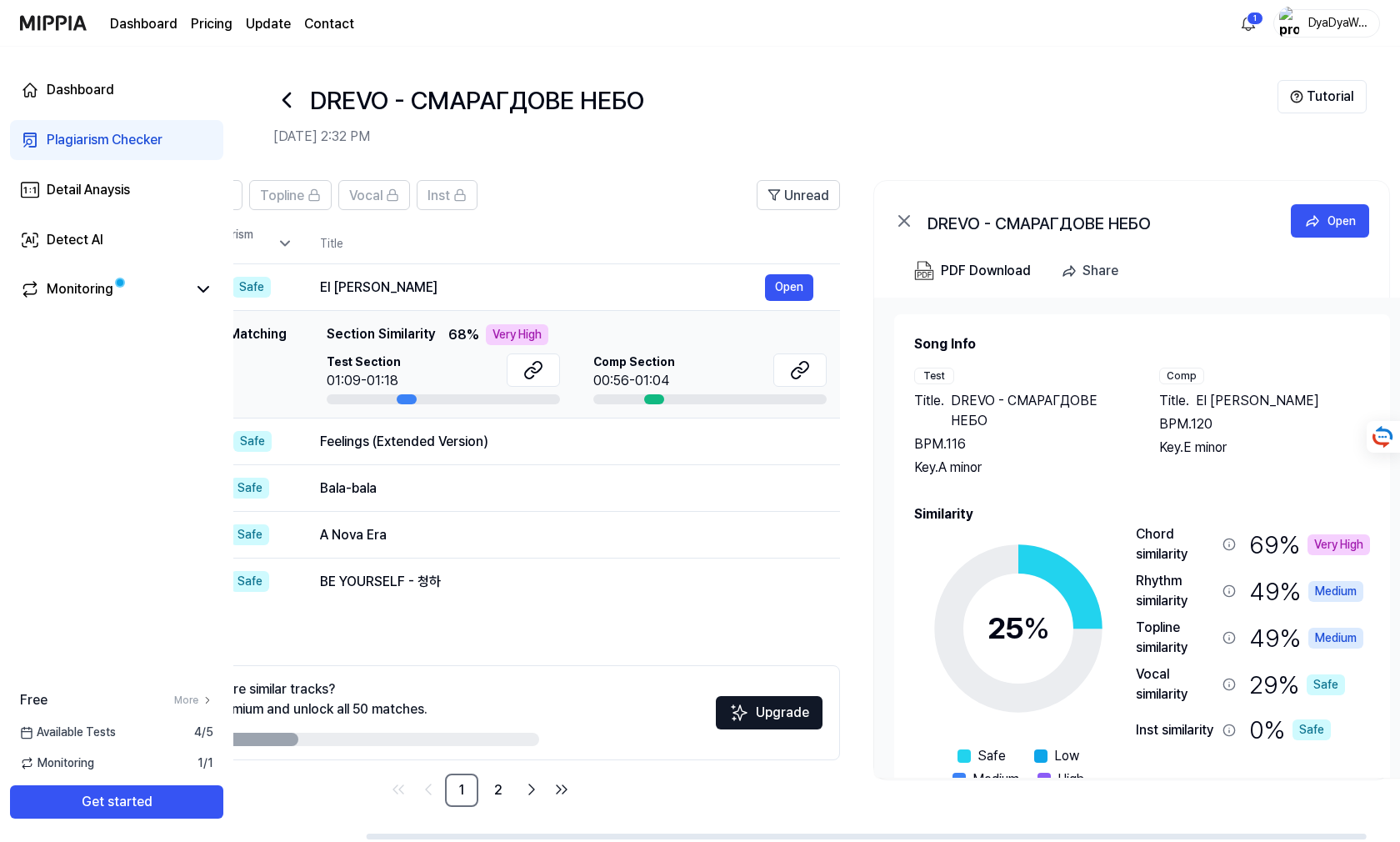
drag, startPoint x: 1246, startPoint y: 427, endPoint x: 1134, endPoint y: 436, distance: 112.4
click at [1134, 436] on div "Test Title . DREVO - СМАРАГДОВЕ НЕБО BPM. 116 Key. A minor Comp Title . El [PER…" at bounding box center [1142, 422] width 456 height 110
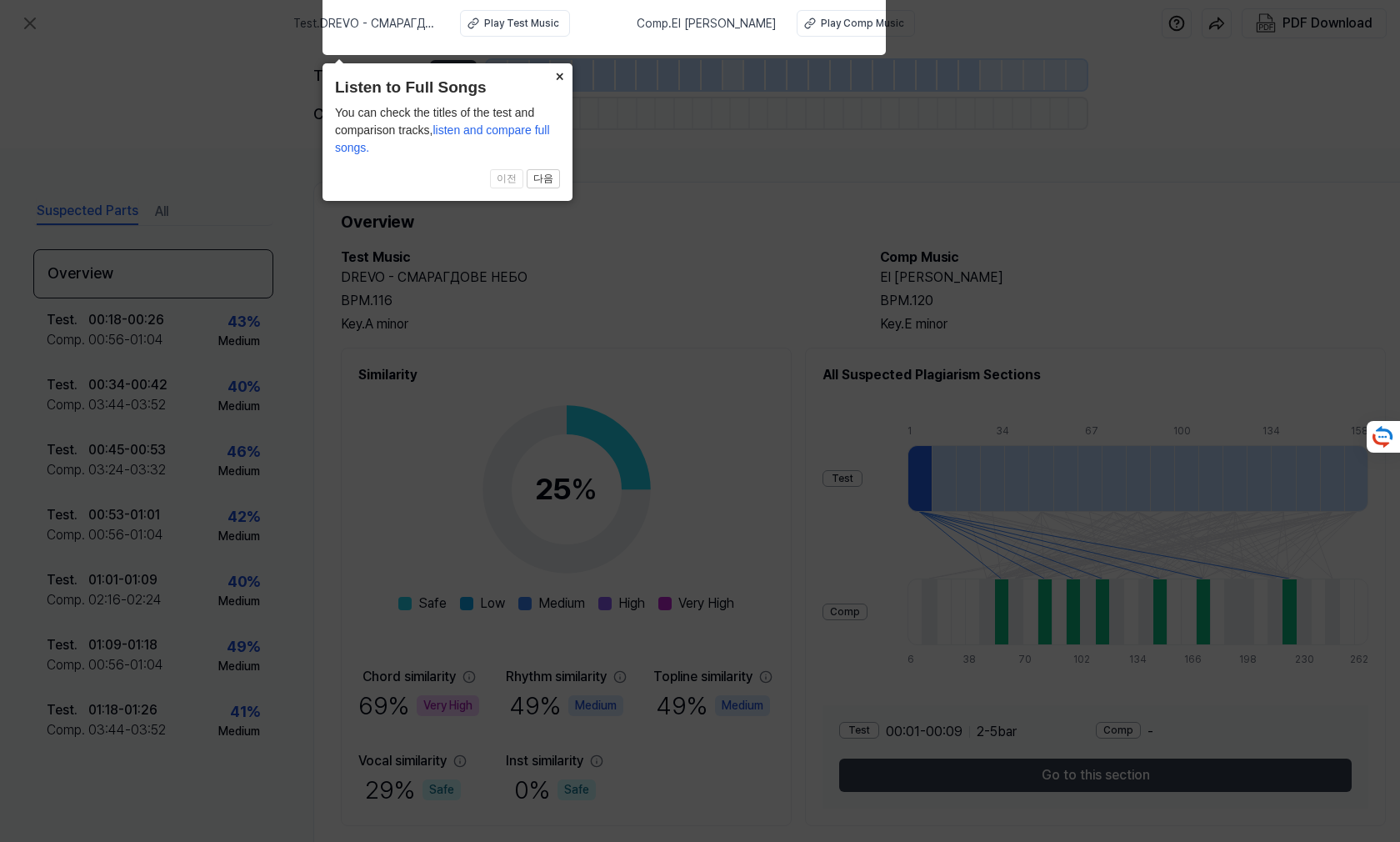
click at [585, 303] on icon at bounding box center [700, 417] width 1400 height 851
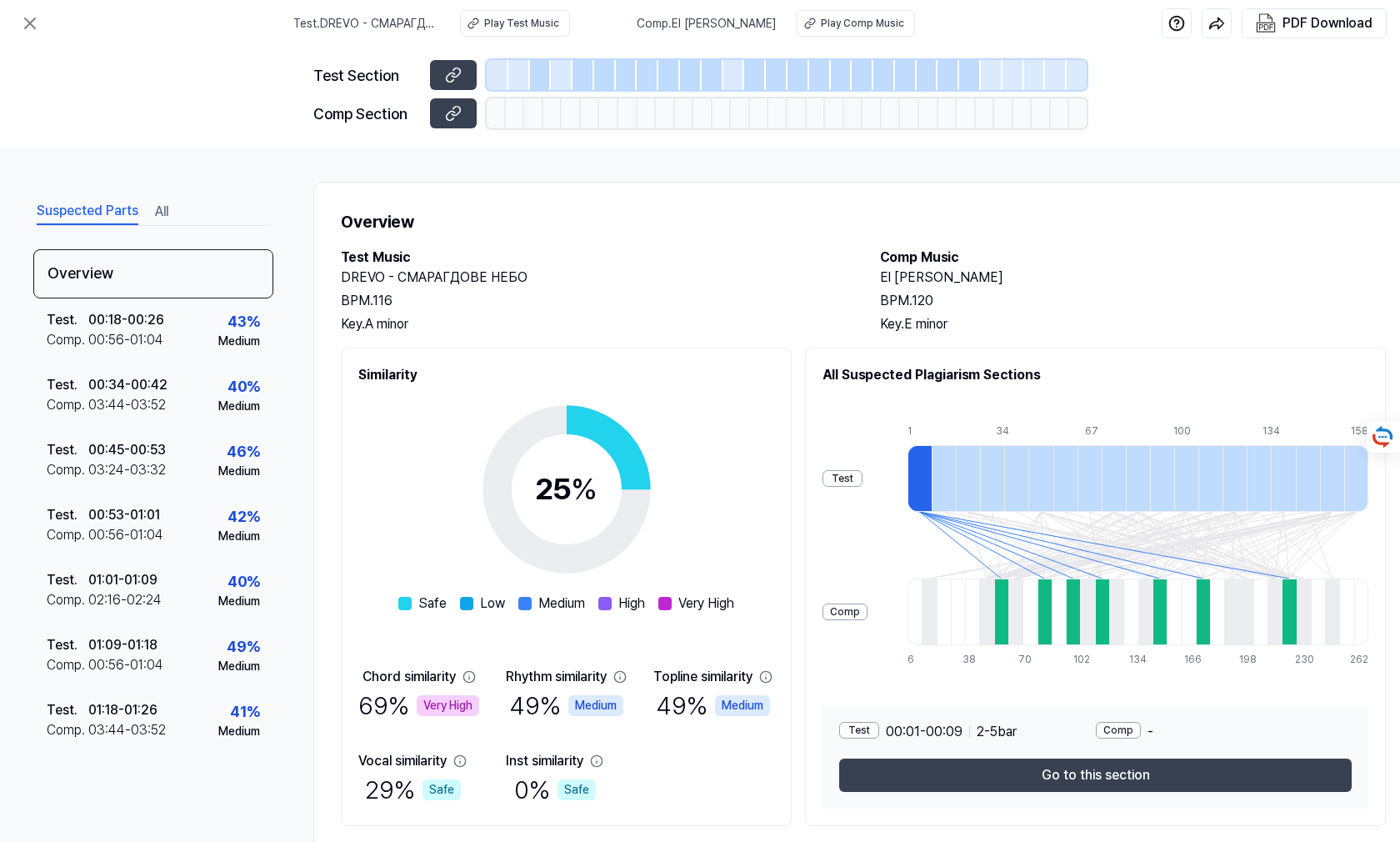
drag, startPoint x: 431, startPoint y: 307, endPoint x: 784, endPoint y: 304, distance: 353.0
click at [833, 307] on div "BPM. 116" at bounding box center [594, 301] width 506 height 20
drag, startPoint x: 691, startPoint y: 286, endPoint x: 745, endPoint y: 286, distance: 54.0
click at [751, 286] on h2 "DREVO - СМАРАГДОВЕ НЕБО" at bounding box center [594, 277] width 506 height 20
drag, startPoint x: 849, startPoint y: 282, endPoint x: 649, endPoint y: 280, distance: 200.0
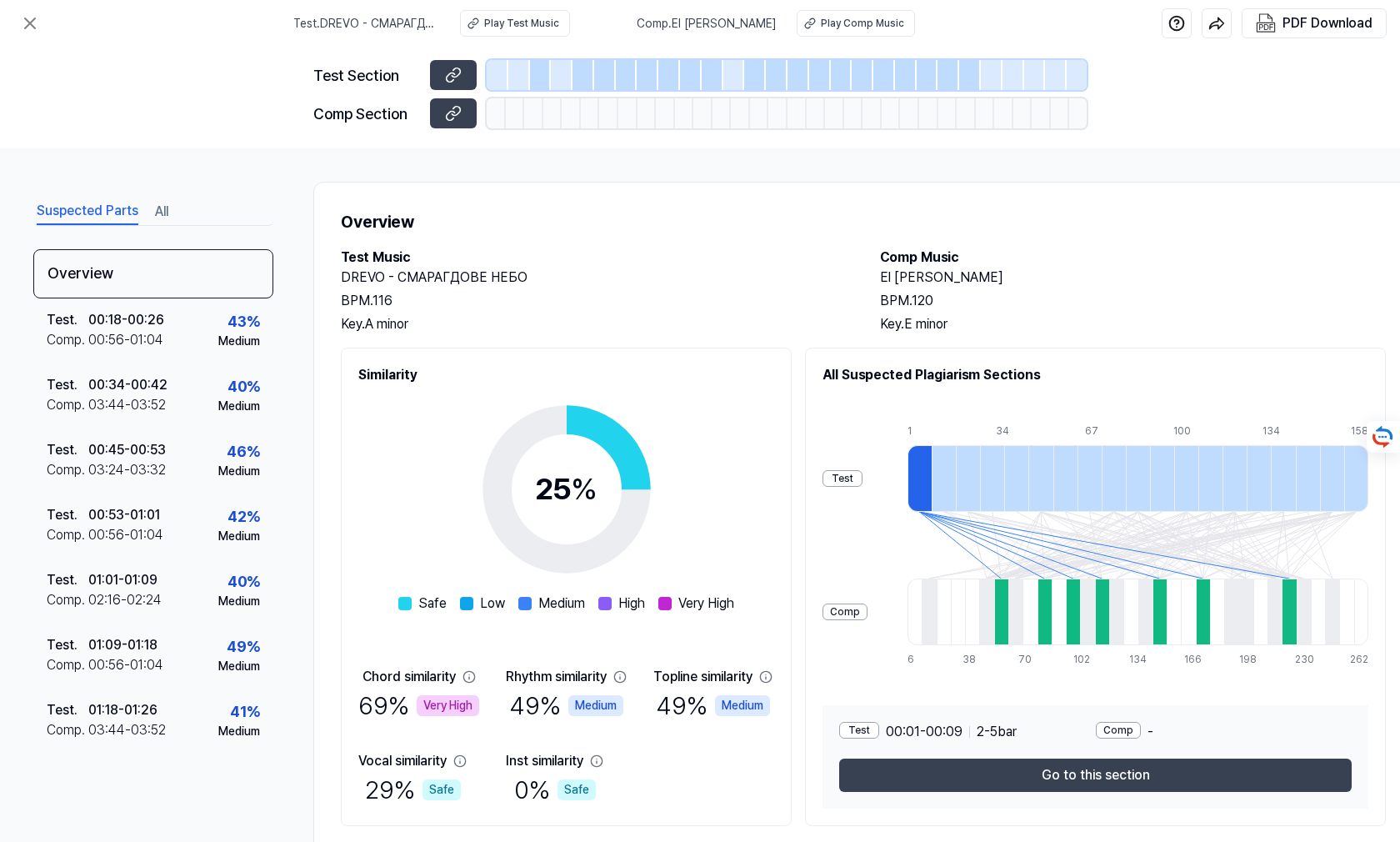
click at [697, 282] on div "Test Music DREVO - СМАРАГДОВЕ НЕБО BPM. 116 Key. A minor Comp Music El [PERSON_…" at bounding box center [864, 291] width 1045 height 87
drag, startPoint x: 551, startPoint y: 271, endPoint x: 731, endPoint y: 271, distance: 180.0
click at [731, 271] on h2 "DREVO - СМАРАГДОВЕ НЕБО" at bounding box center [594, 277] width 506 height 20
click at [195, 325] on div "Test . 00:18 - 00:26 Comp . 00:56 - 01:04 43 % Medium" at bounding box center [154, 331] width 240 height 65
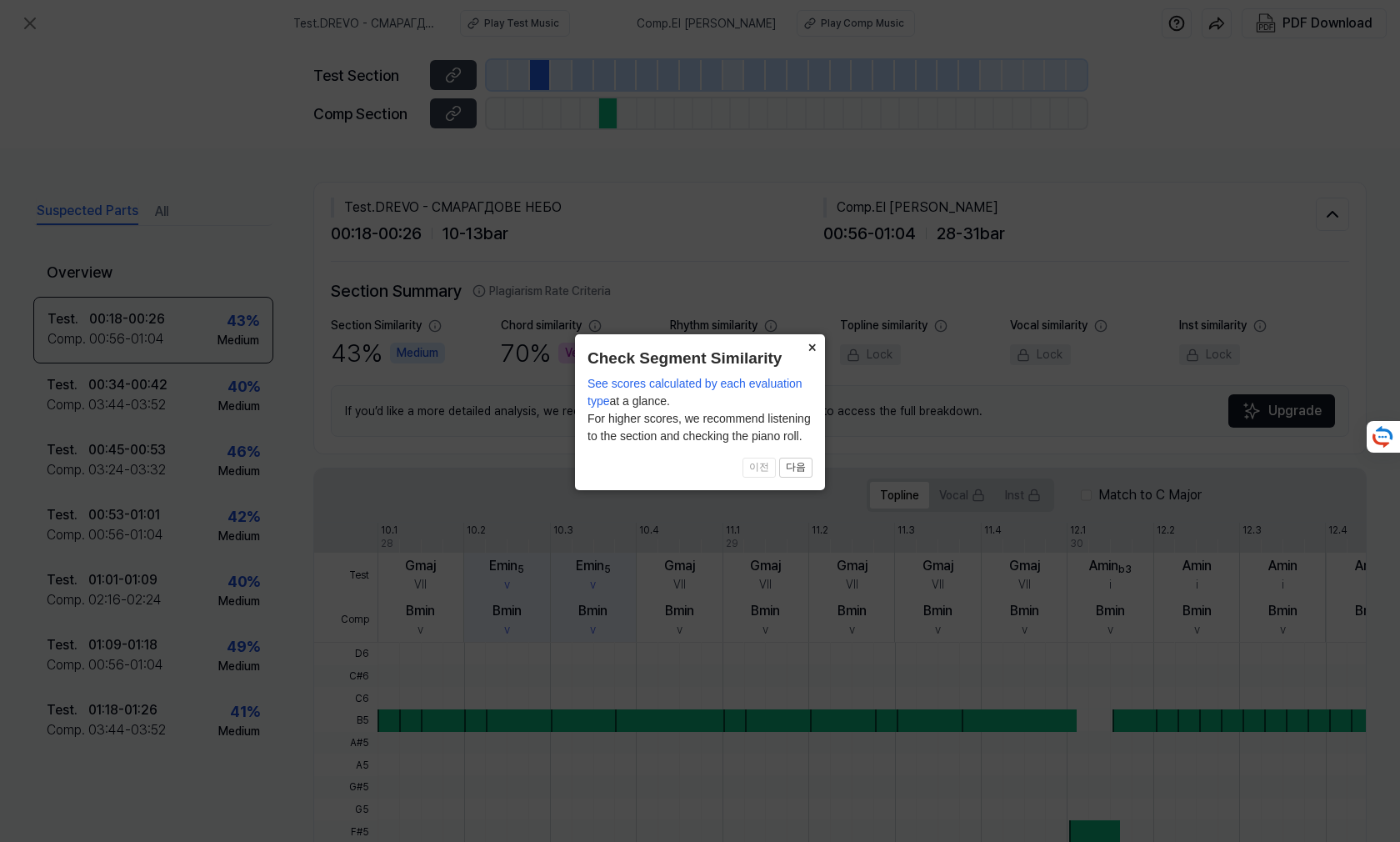
click at [811, 344] on button "×" at bounding box center [812, 346] width 27 height 23
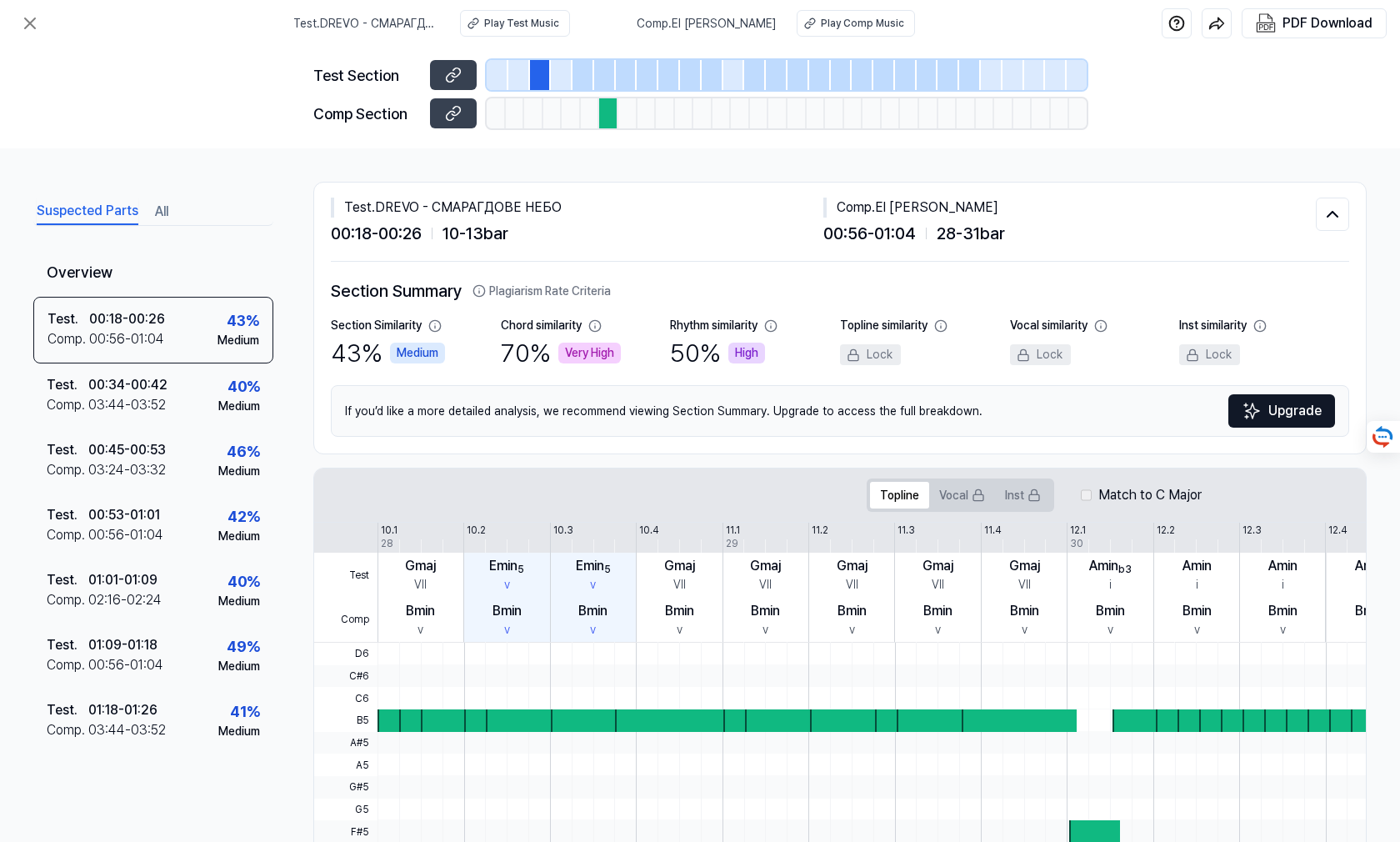
click at [165, 213] on button "All" at bounding box center [161, 212] width 14 height 27
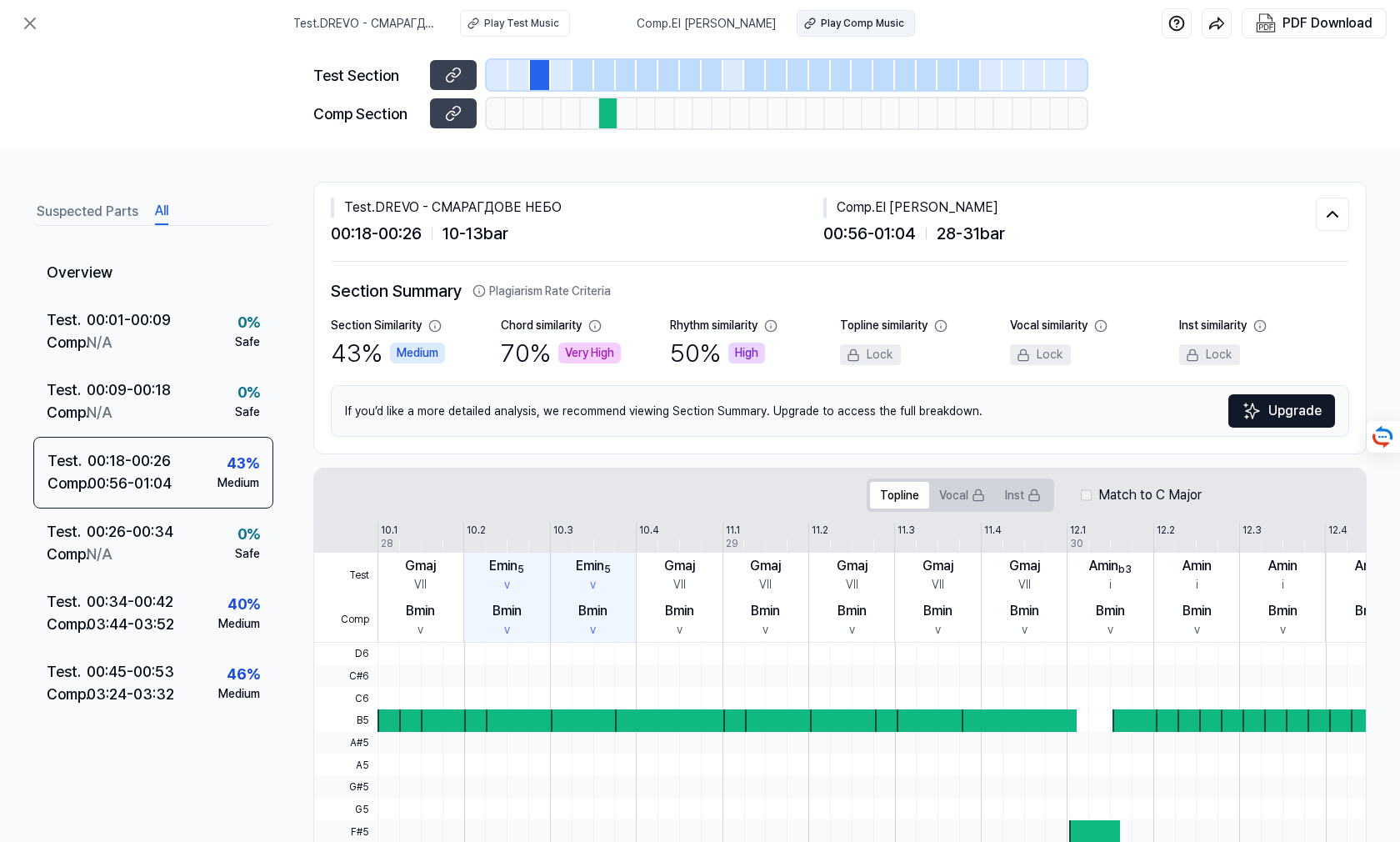
click at [821, 21] on div "Play Comp Music" at bounding box center [863, 23] width 83 height 15
drag, startPoint x: 808, startPoint y: 15, endPoint x: 1138, endPoint y: 54, distance: 332.3
click at [1138, 54] on div "Test Section Comp Section" at bounding box center [700, 97] width 1400 height 102
click at [119, 198] on button "Suspected Parts" at bounding box center [87, 212] width 101 height 27
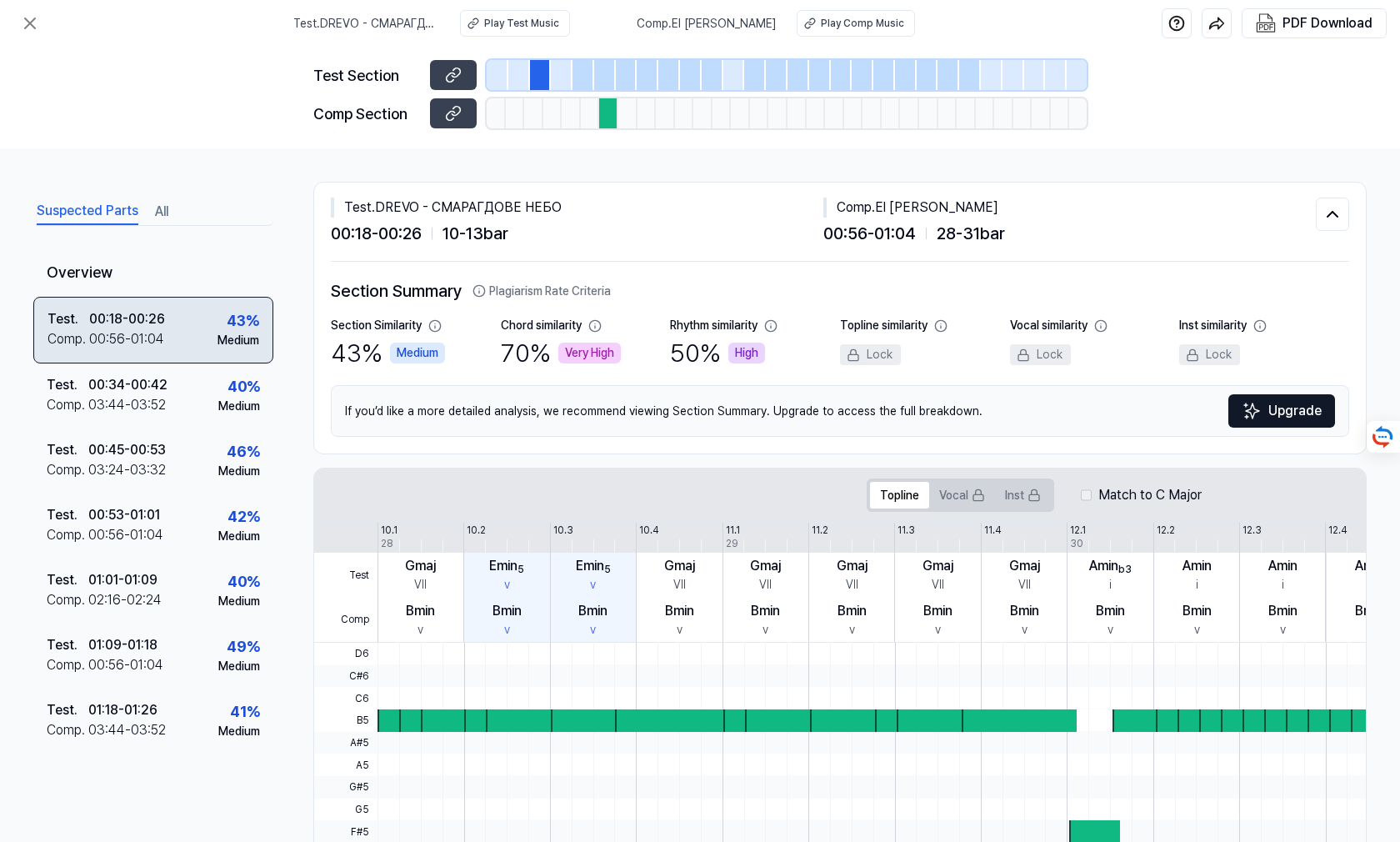
click at [168, 334] on div "Test . 00:18 - 00:26 Comp . 00:56 - 01:04 43 % Medium" at bounding box center [154, 330] width 240 height 67
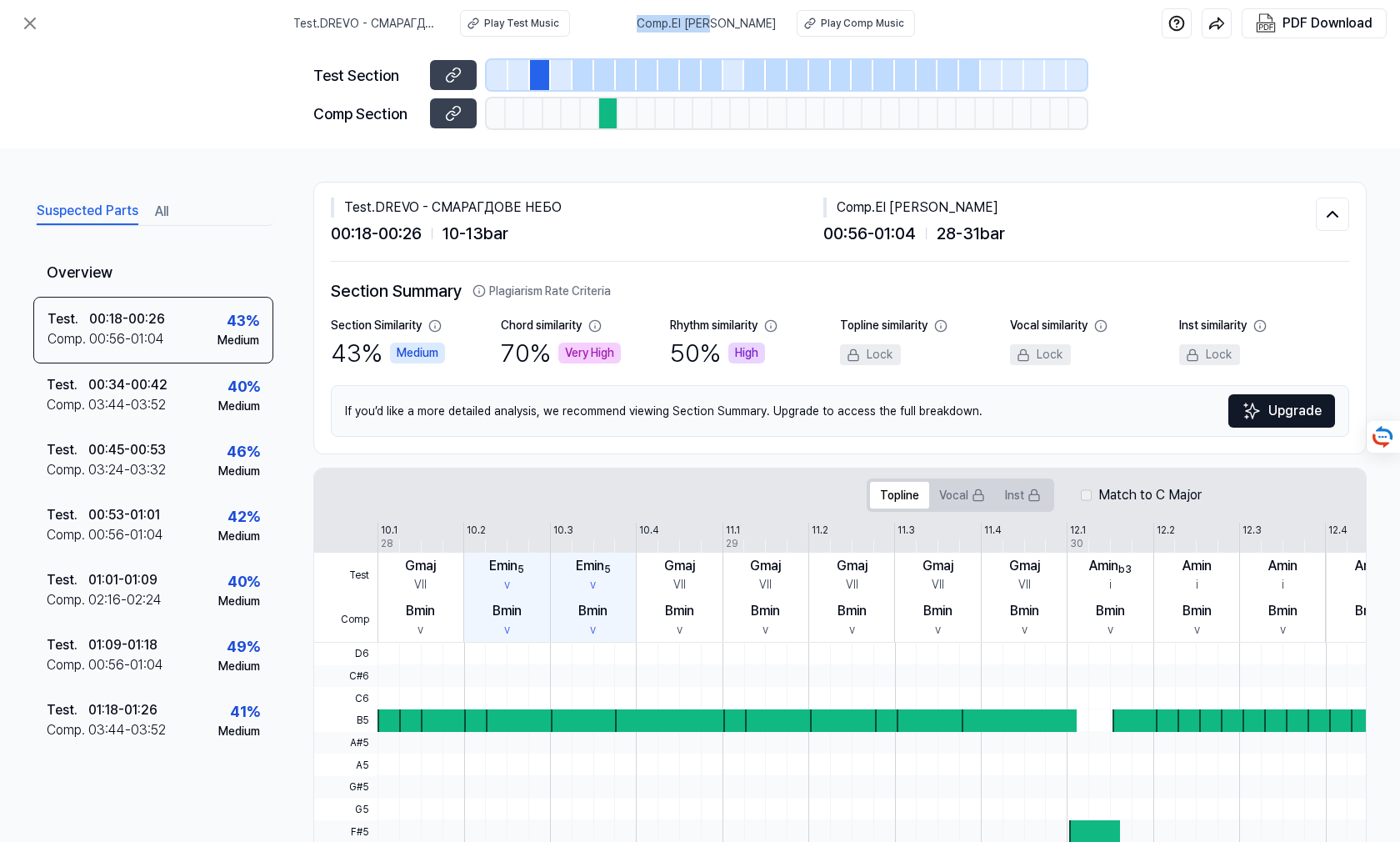
drag, startPoint x: 745, startPoint y: 22, endPoint x: 679, endPoint y: 24, distance: 66.0
click at [673, 22] on div "Comp . El [PERSON_NAME] Play Comp Music" at bounding box center [776, 23] width 278 height 27
click at [26, 20] on icon at bounding box center [30, 23] width 10 height 10
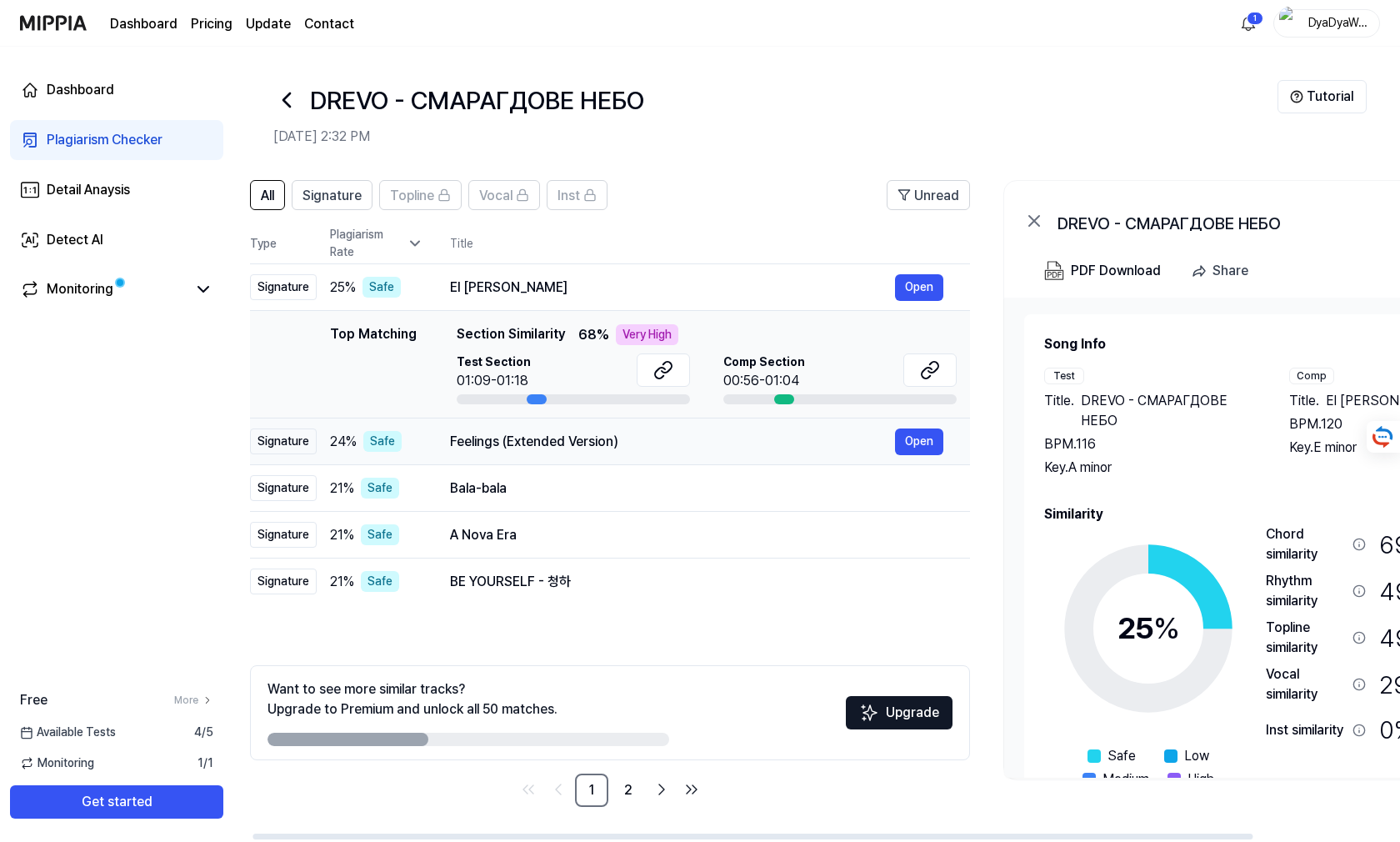
scroll to position [0, 21]
drag, startPoint x: 646, startPoint y: 440, endPoint x: 625, endPoint y: 438, distance: 21.1
click at [625, 438] on div "Feelings (Extended Version)" at bounding box center [673, 442] width 445 height 20
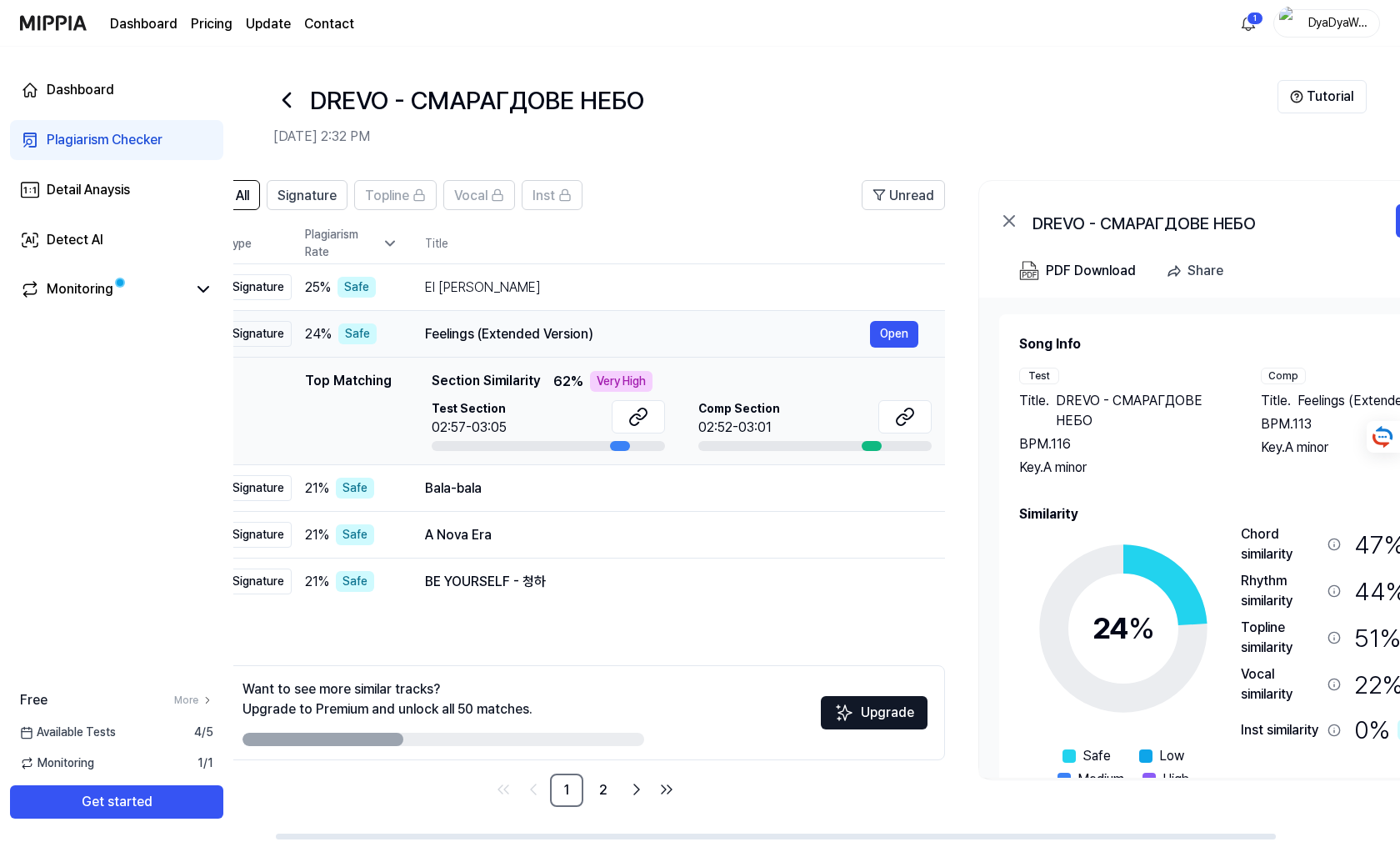
scroll to position [0, 44]
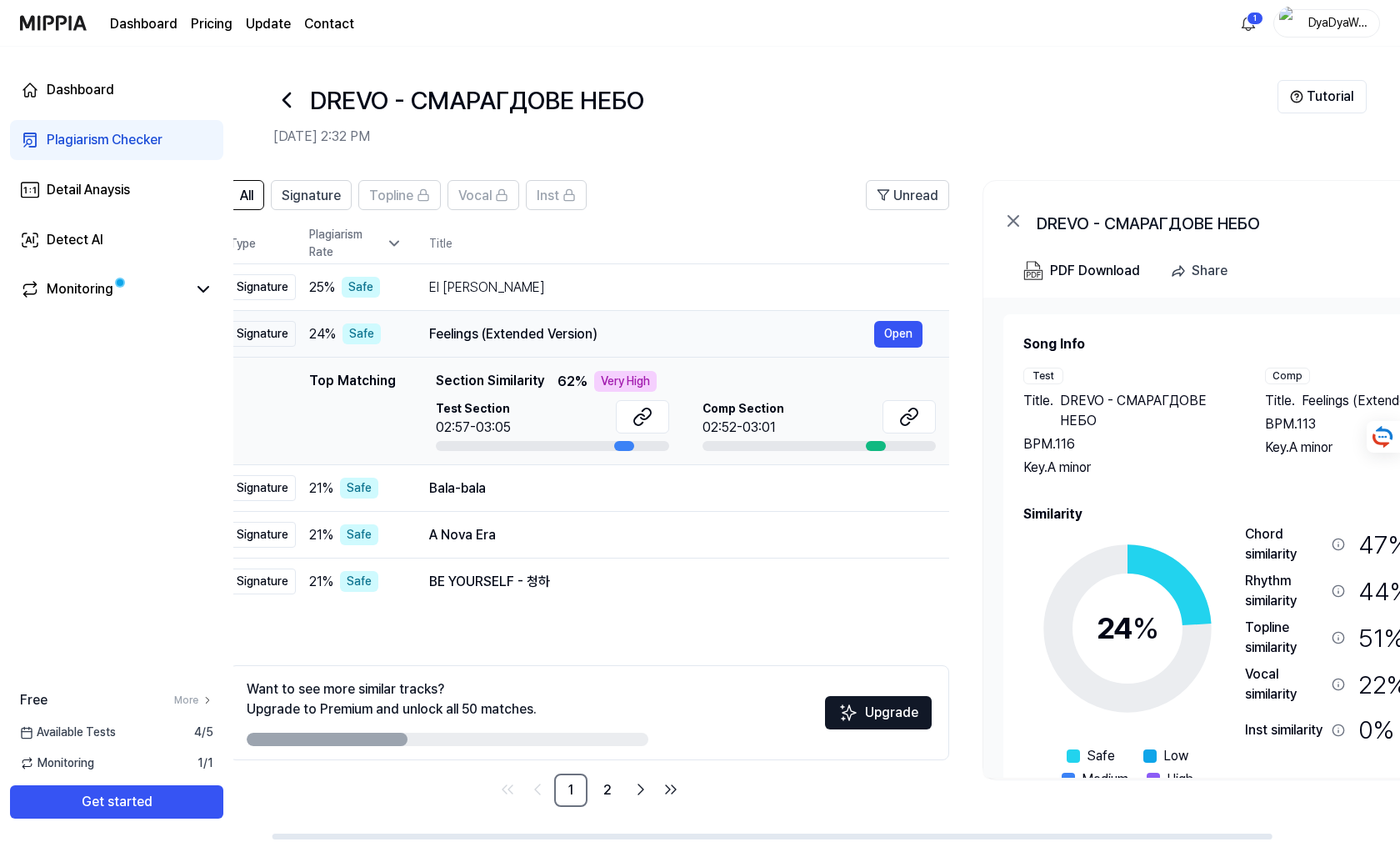
drag, startPoint x: 618, startPoint y: 334, endPoint x: 596, endPoint y: 336, distance: 22.1
click at [596, 336] on div "Feelings (Extended Version)" at bounding box center [651, 334] width 445 height 20
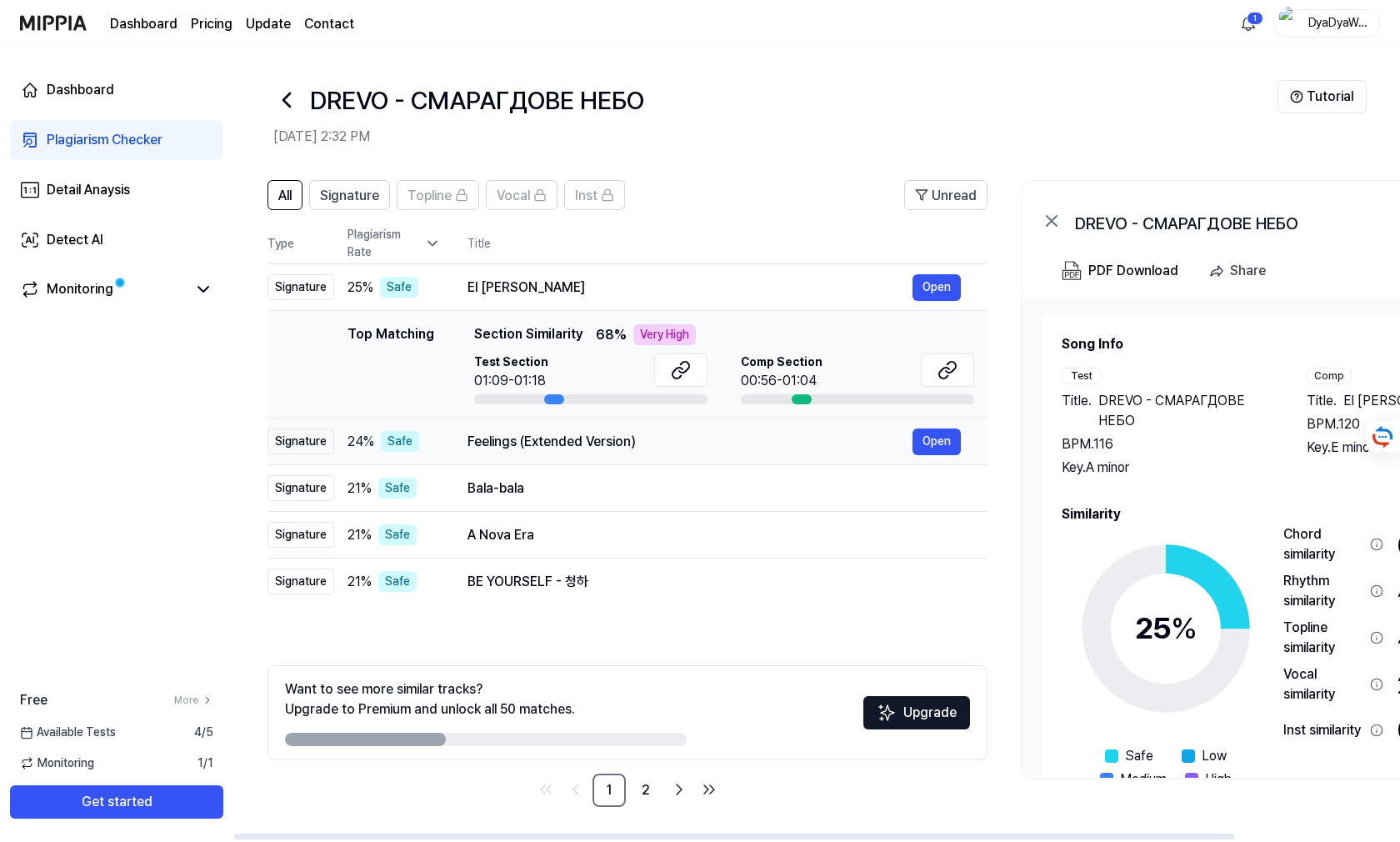
scroll to position [0, 0]
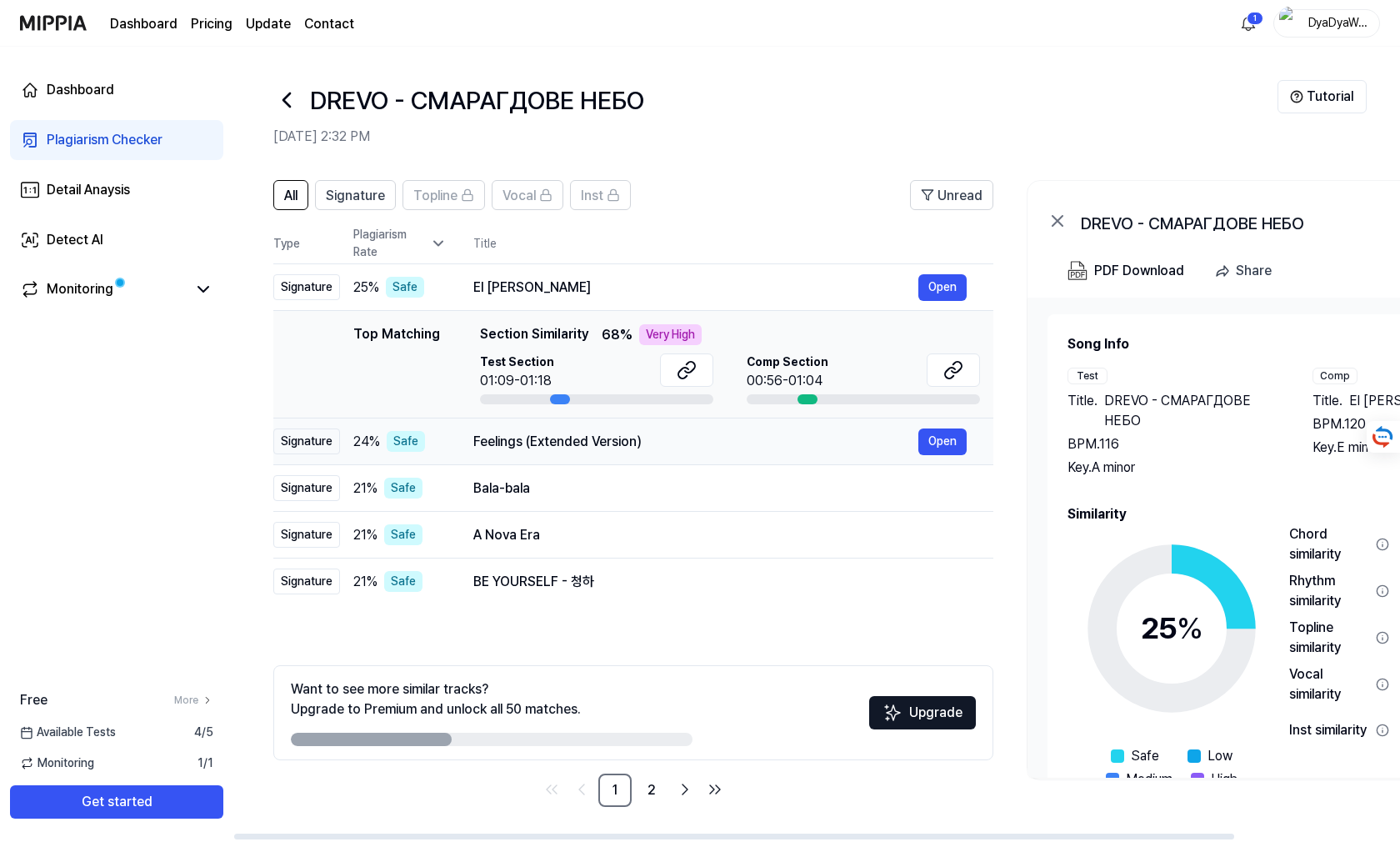
drag, startPoint x: 431, startPoint y: 440, endPoint x: 487, endPoint y: 436, distance: 56.1
click at [487, 436] on div "Feelings (Extended Version)" at bounding box center [696, 442] width 445 height 20
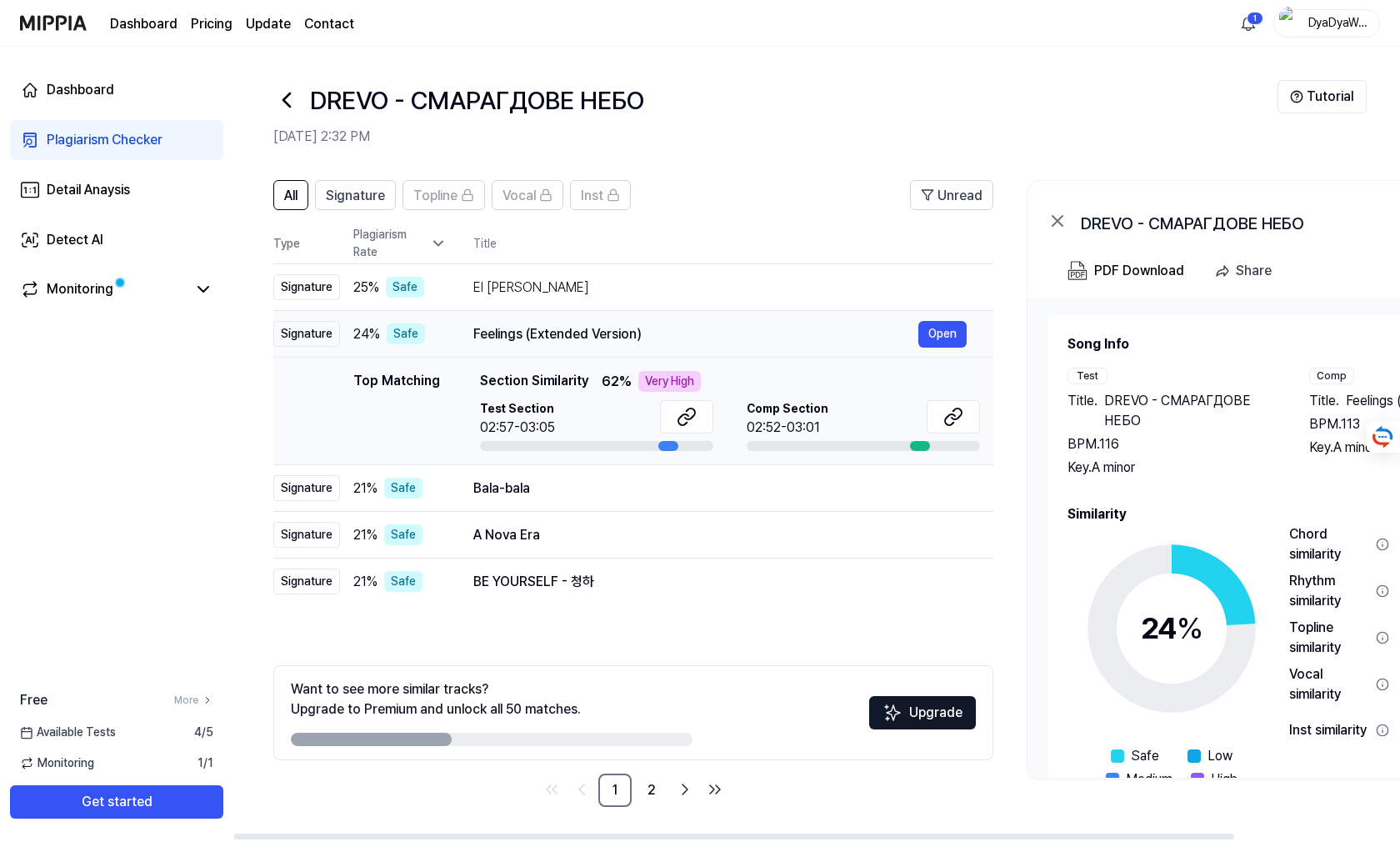
click at [472, 336] on td "Feelings (Extended Version) Open" at bounding box center [720, 334] width 547 height 46
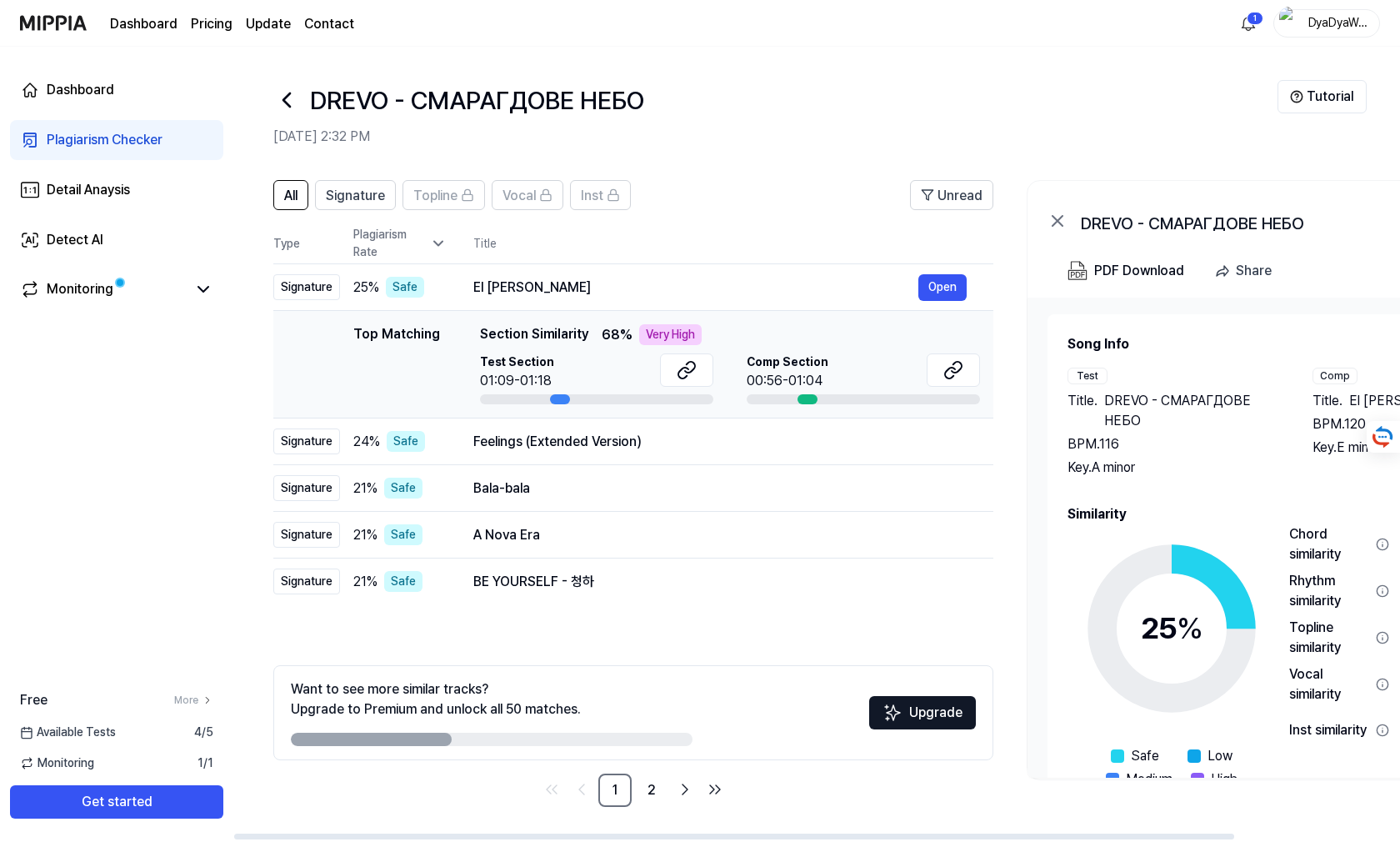
click at [487, 334] on span "Section Similarity" at bounding box center [534, 335] width 108 height 21
click at [500, 436] on div "Feelings (Extended Version)" at bounding box center [696, 442] width 445 height 20
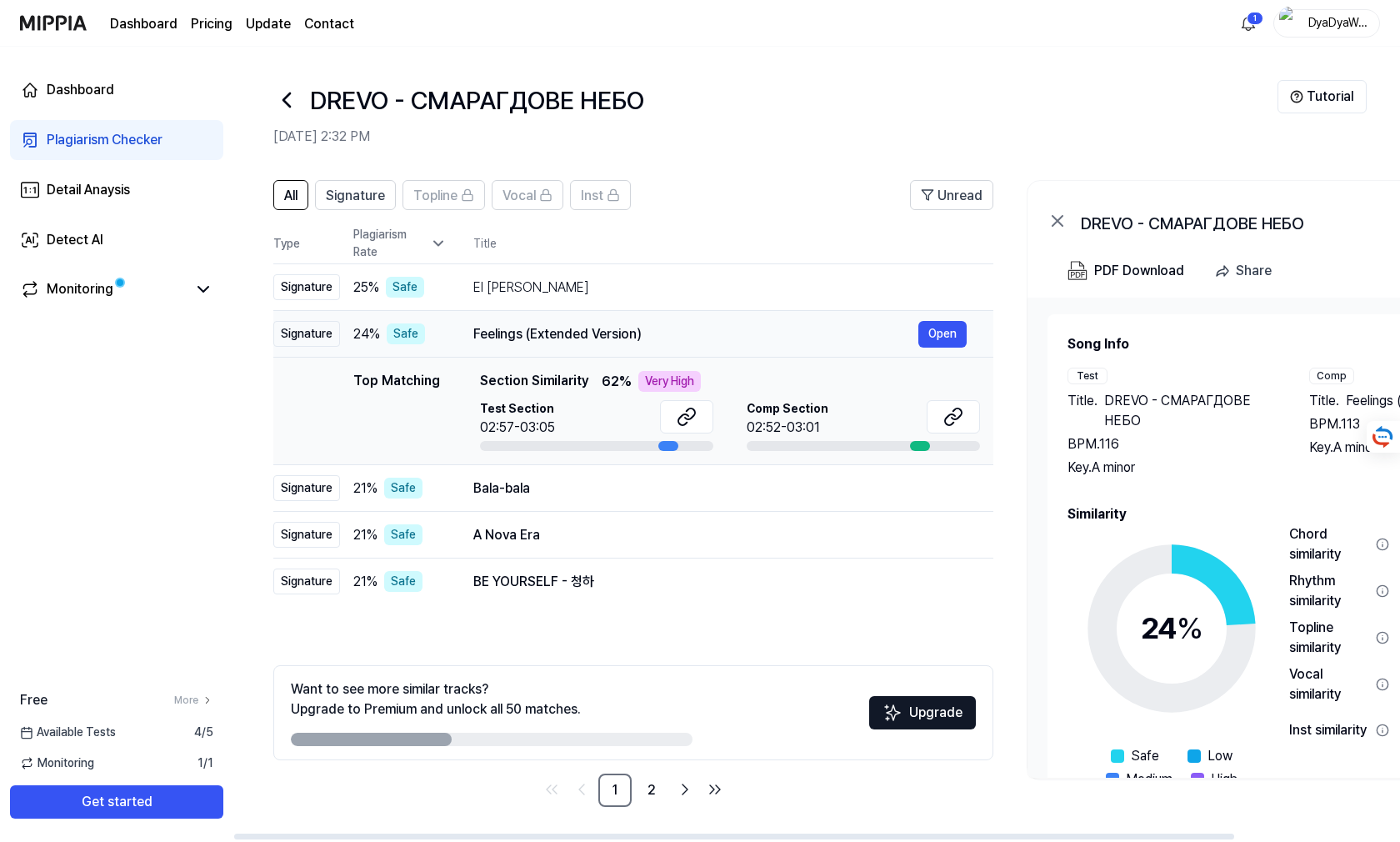
click at [500, 436] on div "02:57-03:05" at bounding box center [518, 427] width 75 height 20
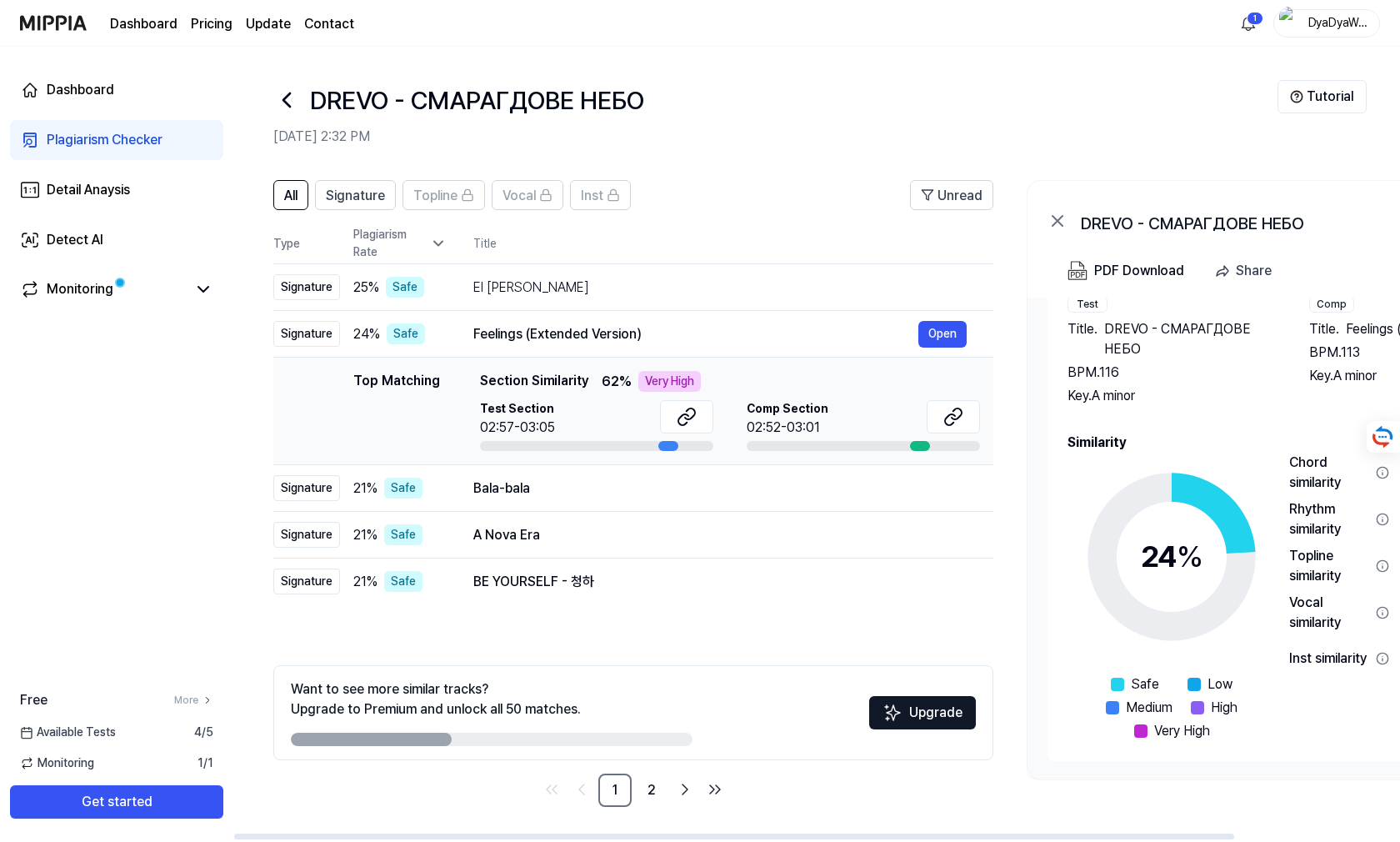
drag, startPoint x: 1348, startPoint y: 331, endPoint x: 1399, endPoint y: 331, distance: 51.0
click at [1399, 331] on html "Dashboard Pricing Update Contact 1 DyaDyaWoWa Dashboard Plagiarism Checker Deta…" at bounding box center [700, 421] width 1400 height 842
click at [1325, 304] on div "Comp" at bounding box center [1331, 304] width 45 height 16
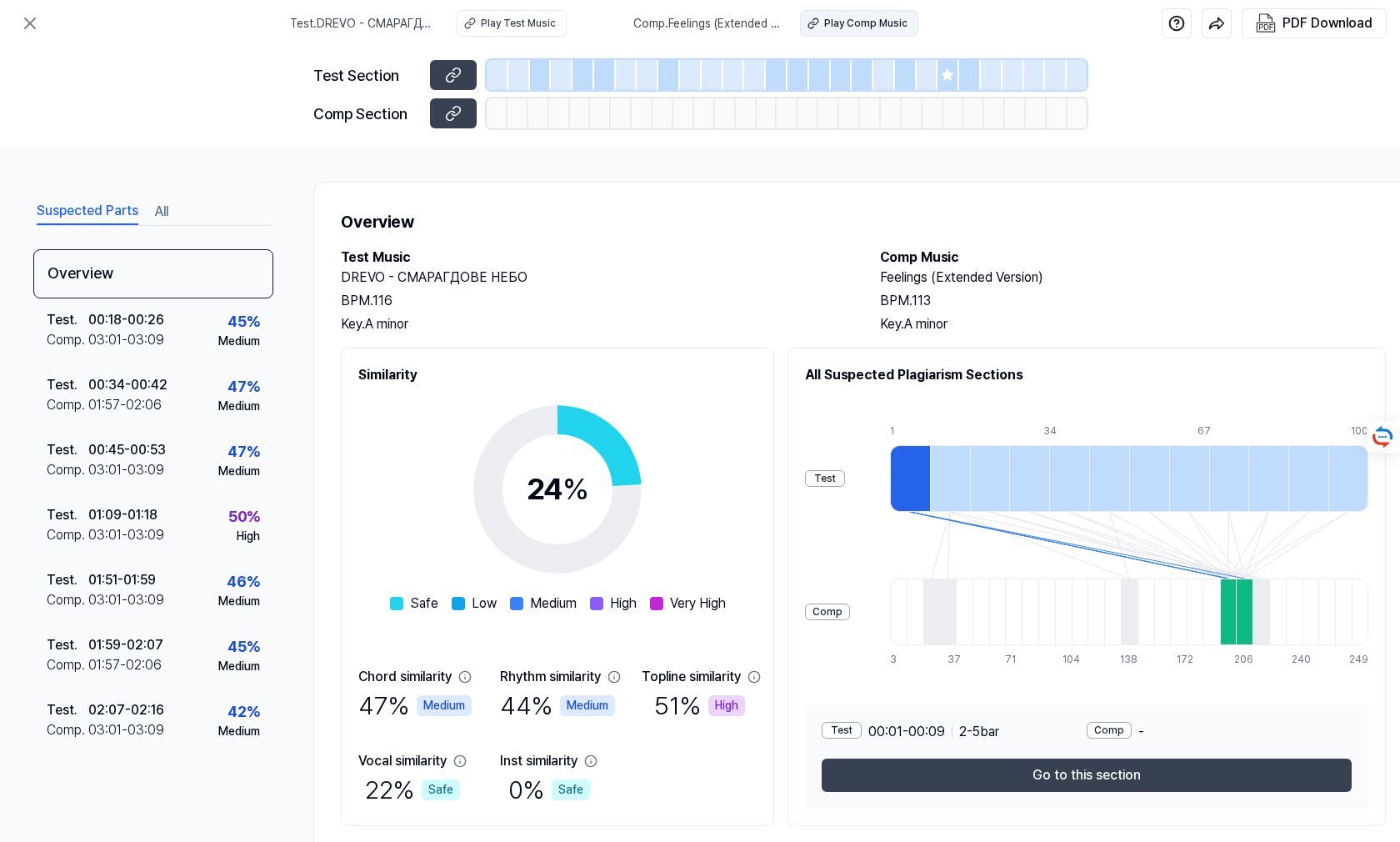
click at [877, 21] on div "Play Comp Music" at bounding box center [866, 23] width 83 height 15
